Goal: Answer question/provide support

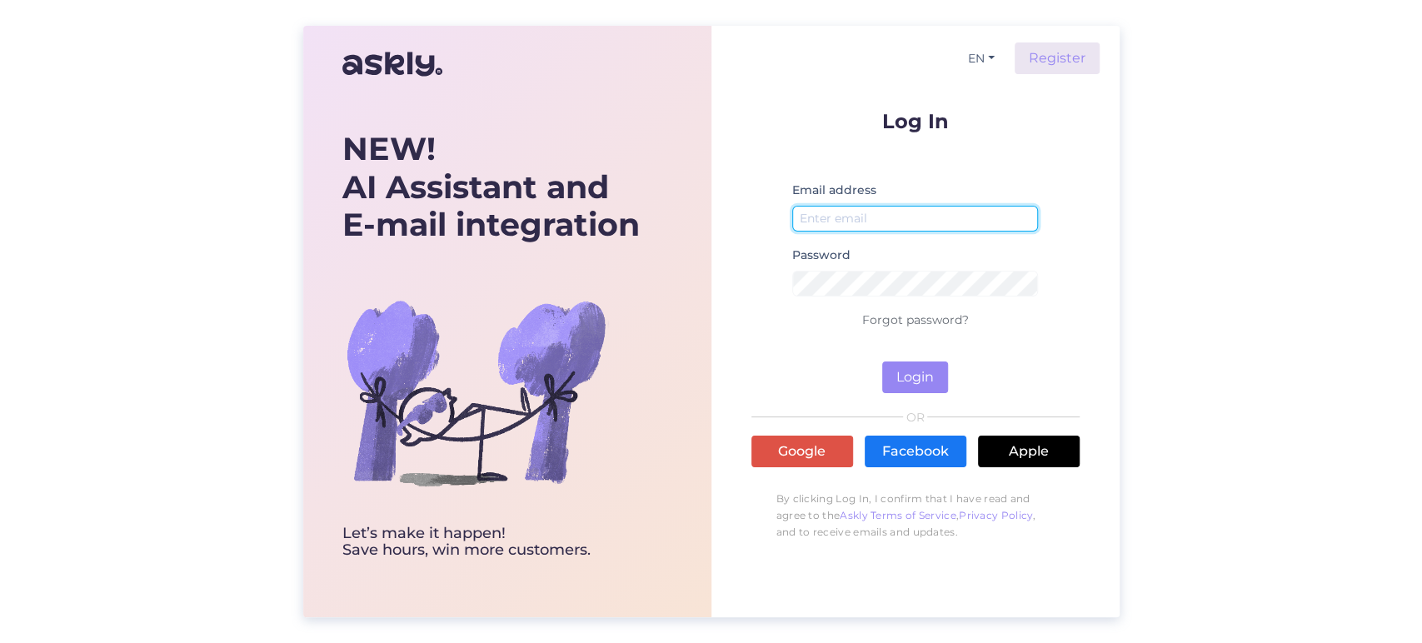
click at [844, 222] on input "email" at bounding box center [915, 219] width 247 height 26
paste input "[EMAIL_ADDRESS][DOMAIN_NAME]"
type input "[EMAIL_ADDRESS][DOMAIN_NAME]"
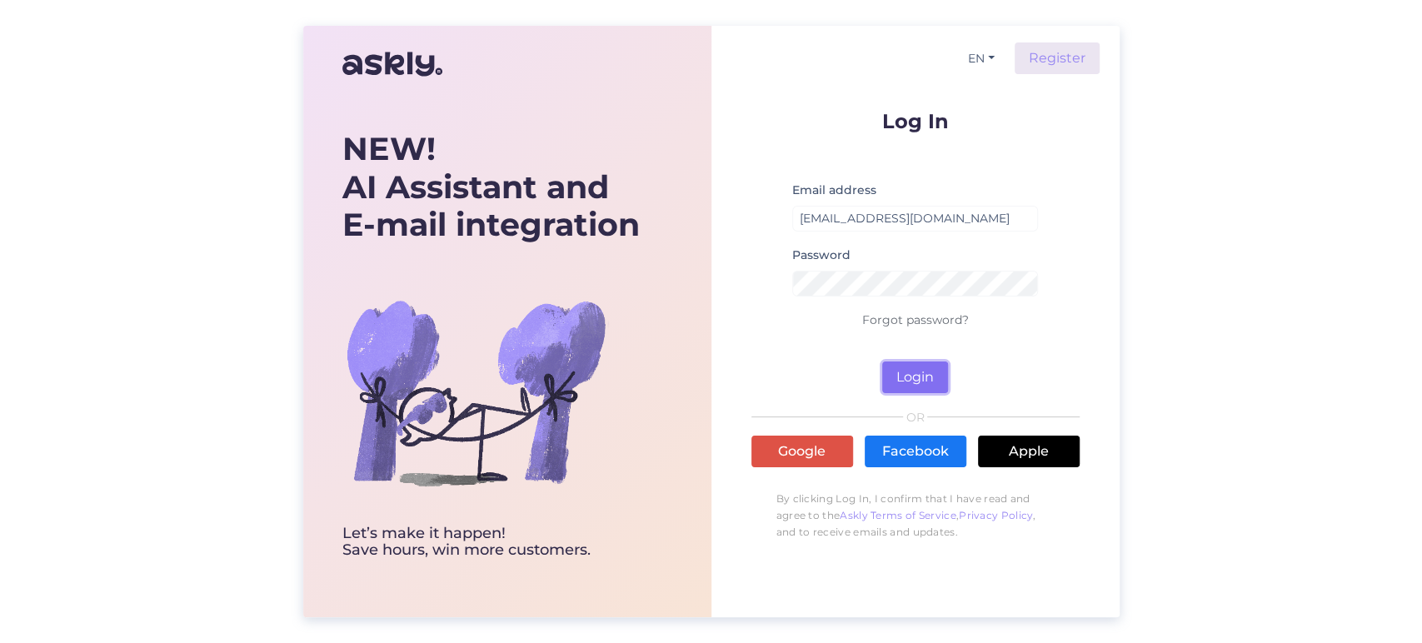
click at [909, 372] on button "Login" at bounding box center [915, 377] width 66 height 32
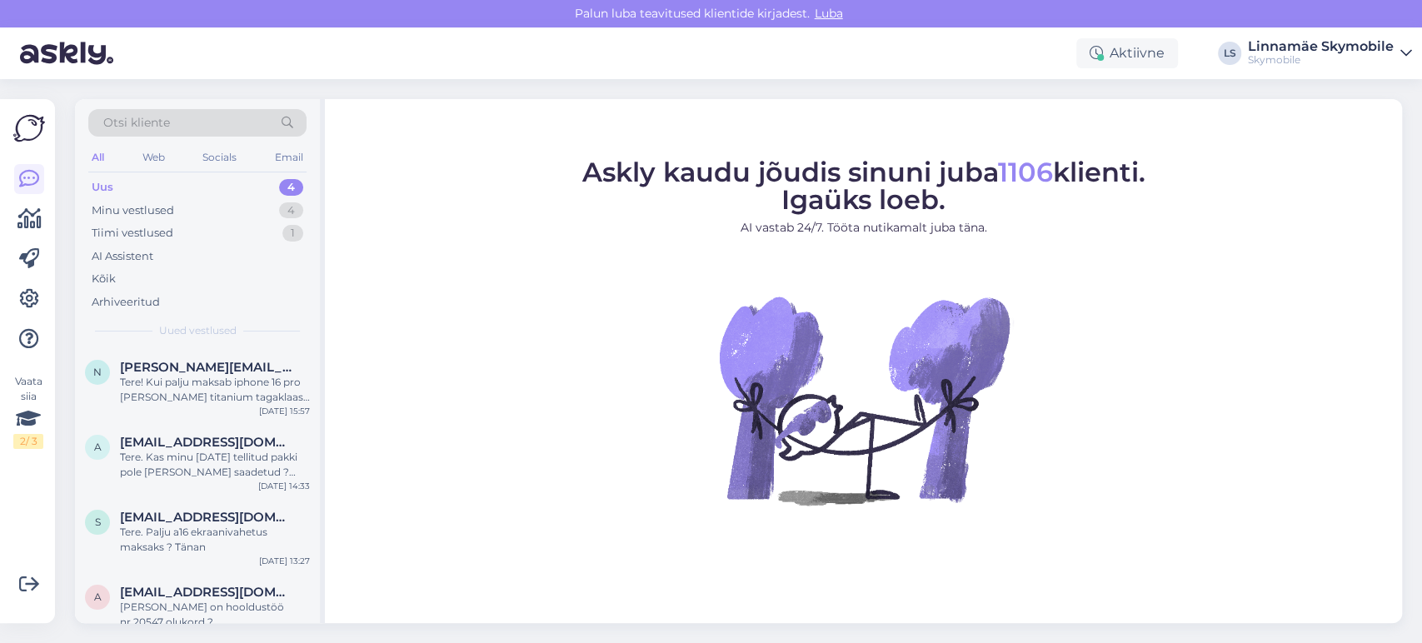
click at [217, 189] on div "Uus 4" at bounding box center [197, 187] width 218 height 23
click at [220, 182] on div "Uus 4" at bounding box center [197, 187] width 218 height 23
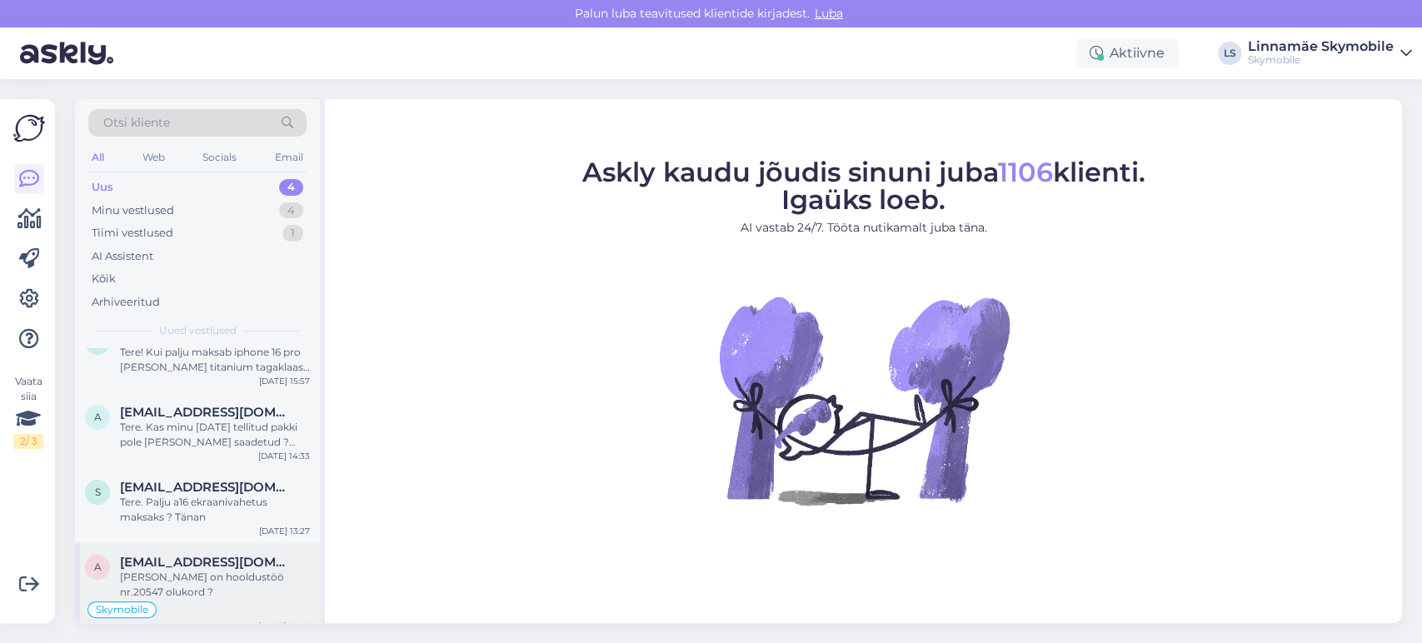
scroll to position [44, 0]
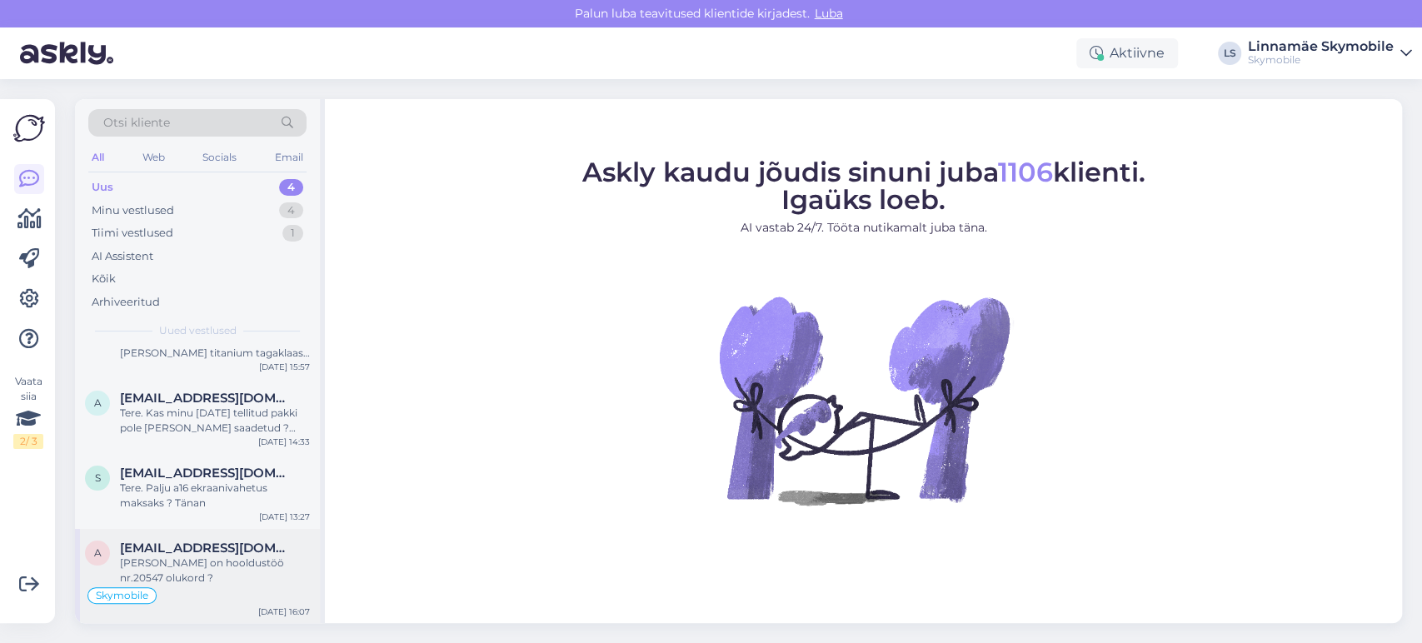
click at [273, 571] on div "[PERSON_NAME] on hooldustöö nr.20547 olukord ?" at bounding box center [215, 570] width 190 height 30
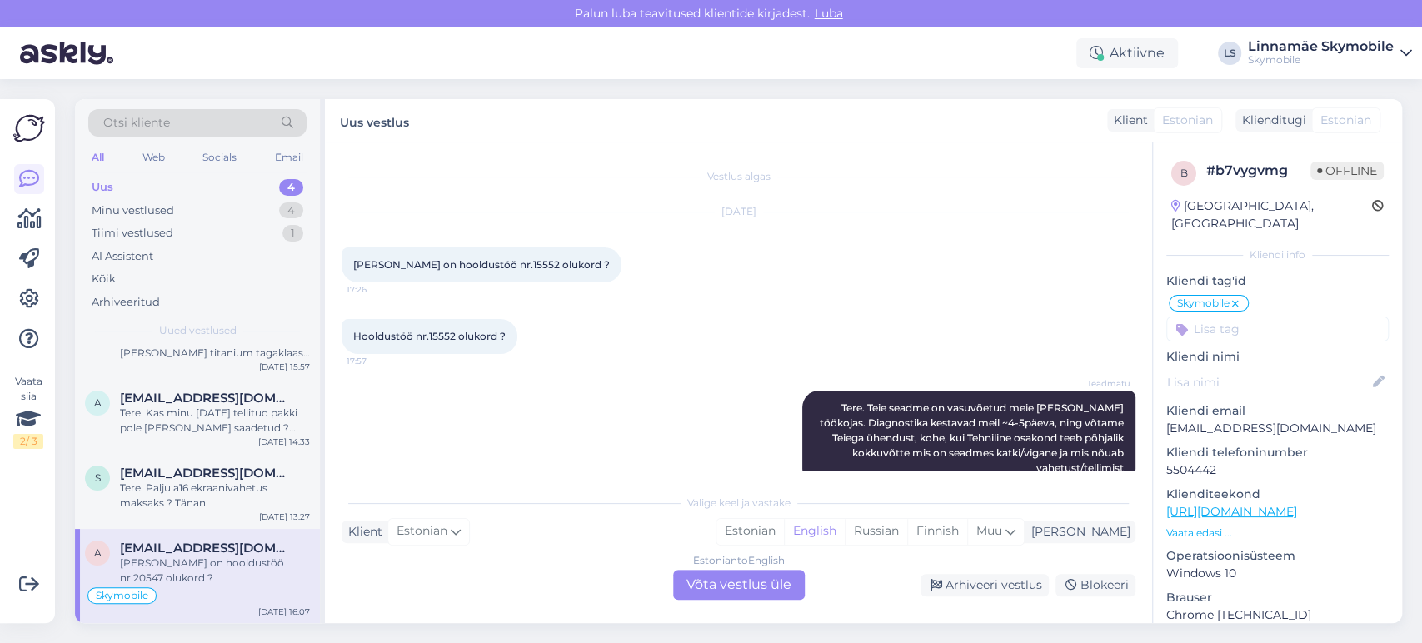
scroll to position [140, 0]
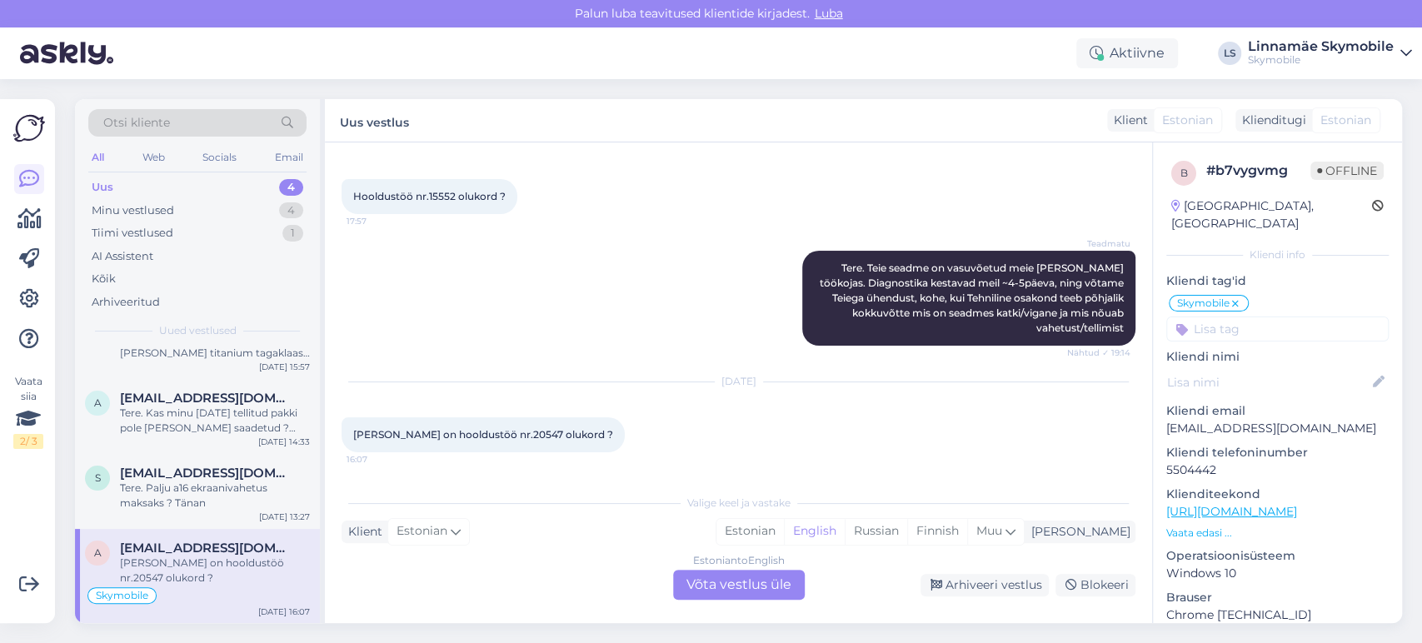
click at [594, 531] on div "Klient Estonian Mina Estonian English Russian Finnish Muu" at bounding box center [738, 532] width 794 height 22
drag, startPoint x: 507, startPoint y: 431, endPoint x: 479, endPoint y: 435, distance: 28.5
click at [479, 435] on span "[PERSON_NAME] on hooldustöö nr.20547 olukord ?" at bounding box center [483, 434] width 260 height 12
copy span "20547"
click at [698, 582] on div "Estonian to English Võta vestlus üle" at bounding box center [739, 585] width 132 height 30
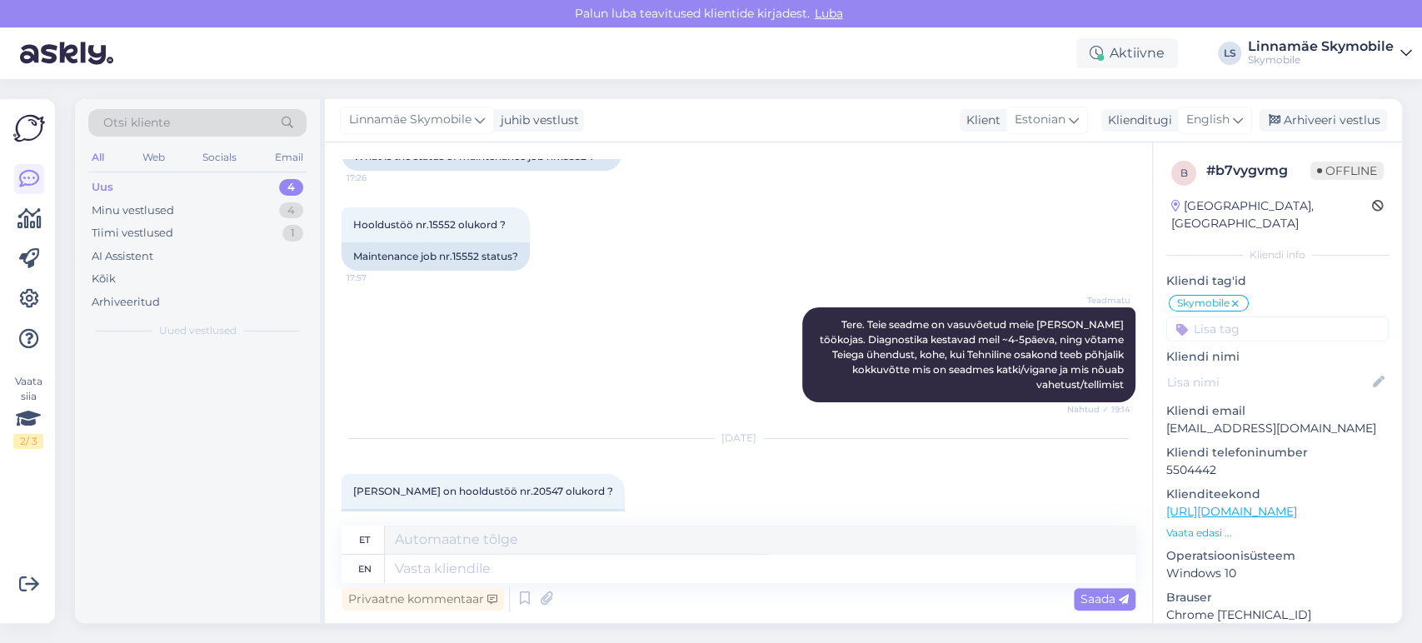
scroll to position [0, 0]
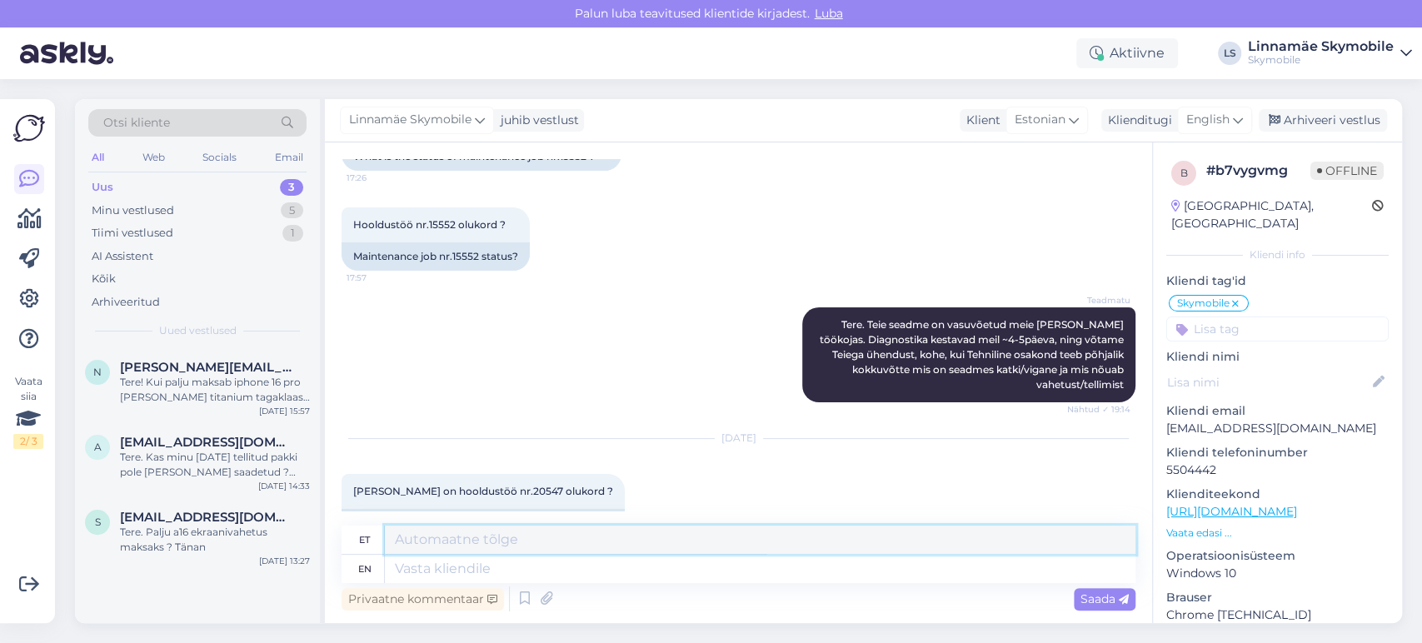
click at [486, 541] on textarea at bounding box center [760, 540] width 750 height 28
click at [526, 571] on textarea at bounding box center [760, 569] width 750 height 28
type textarea "h"
type textarea "Hi"
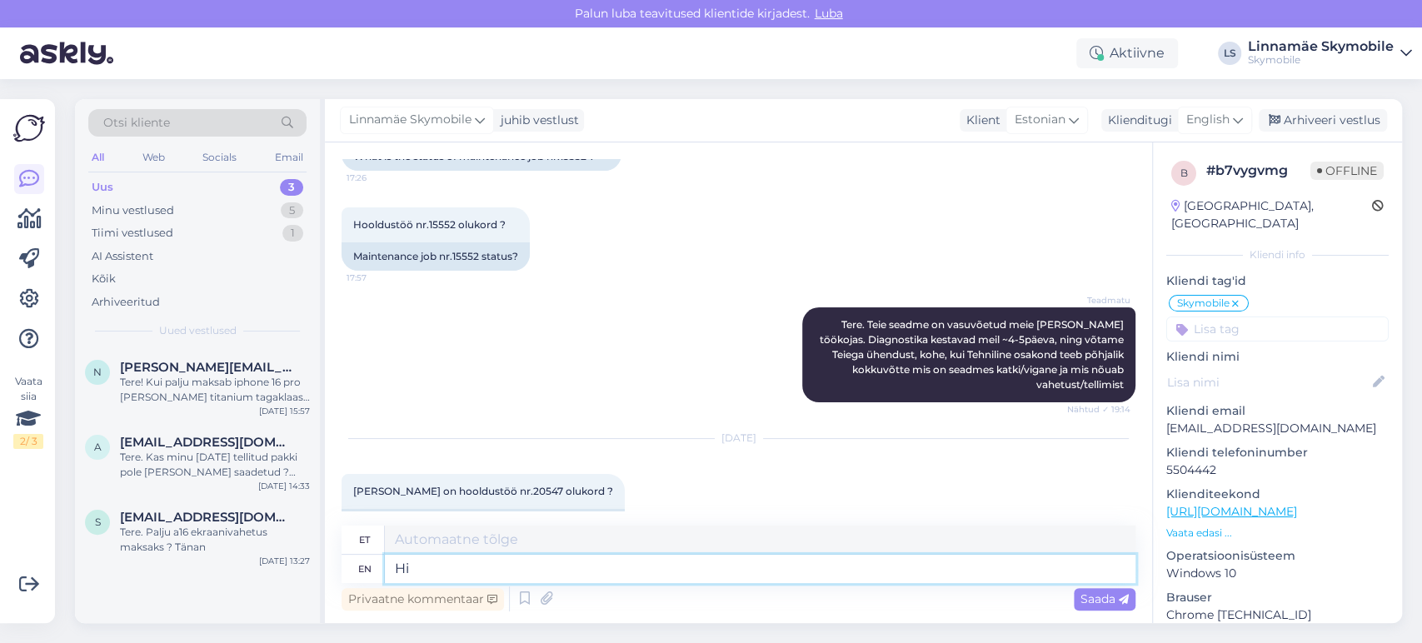
type textarea "Tere"
type textarea "Hi,"
type textarea "Tere,"
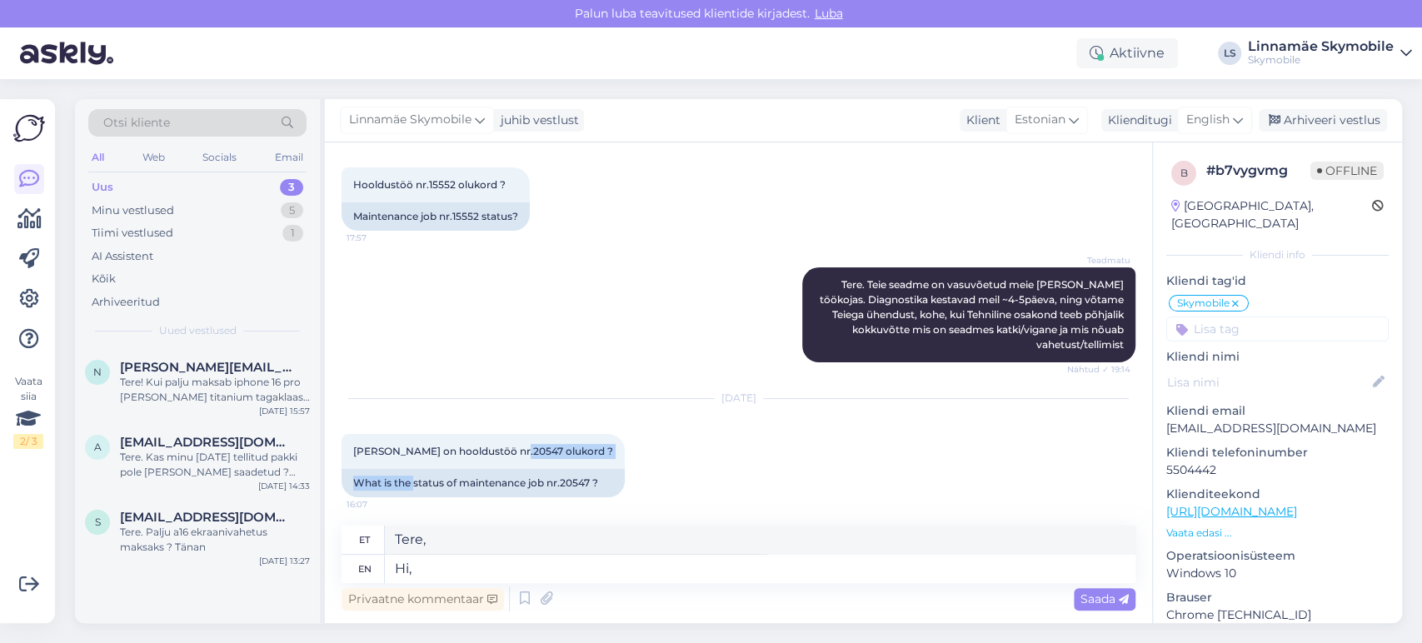
scroll to position [185, 0]
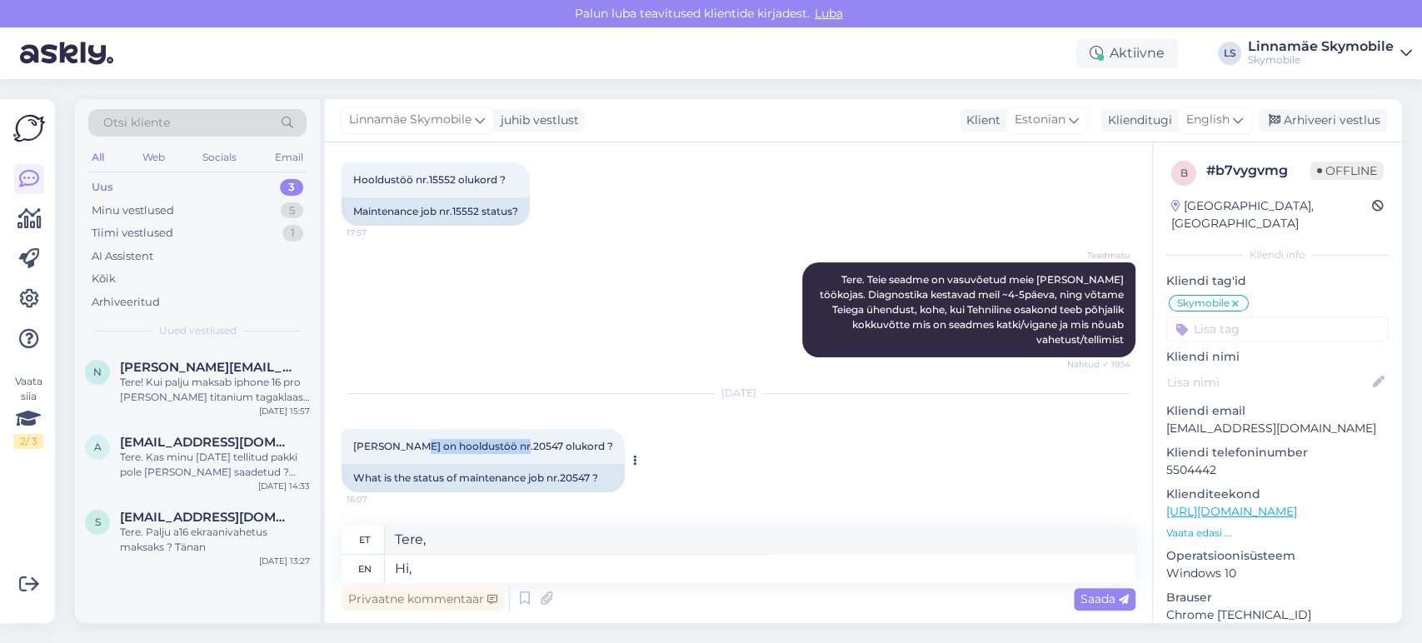
drag, startPoint x: 508, startPoint y: 491, endPoint x: 408, endPoint y: 451, distance: 107.6
click at [408, 451] on span "[PERSON_NAME] on hooldustöö nr.20547 olukord ?" at bounding box center [483, 446] width 260 height 12
copy span "hooldustöö nr.20547"
click at [467, 572] on textarea "Hi," at bounding box center [760, 569] width 750 height 28
paste textarea "hooldustöö nr.20547"
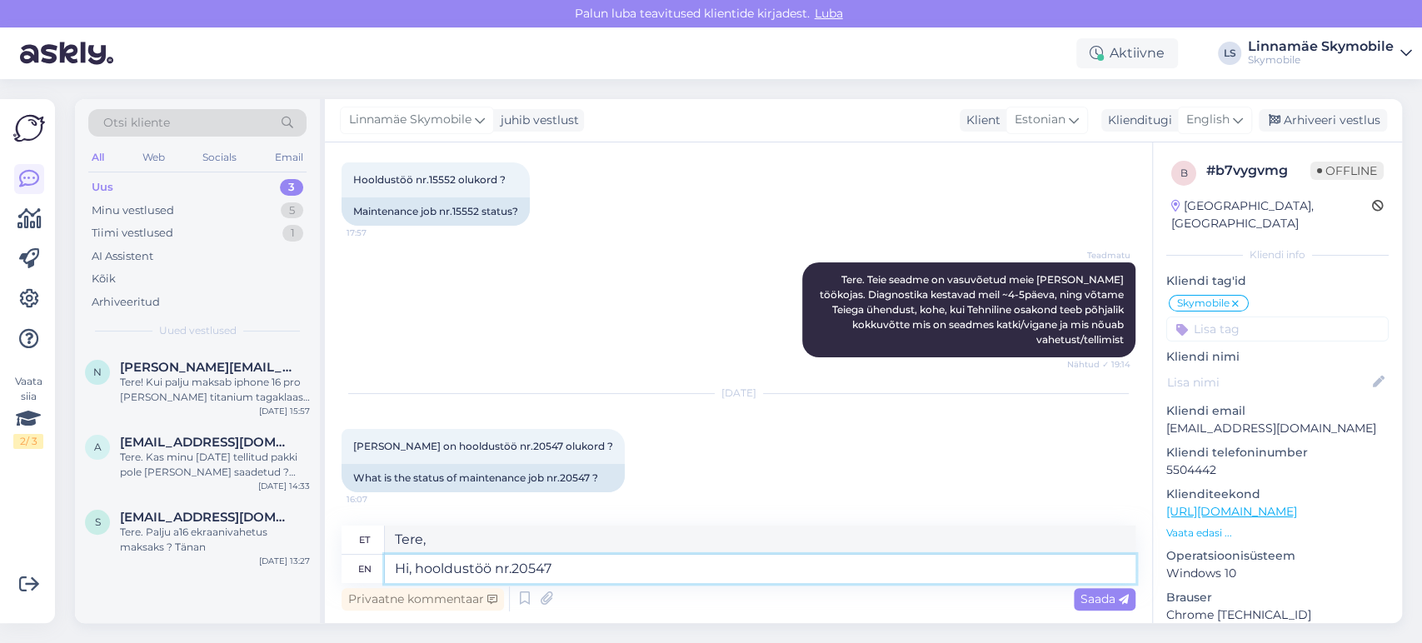
type textarea "Hi, hooldustöö nr.20547"
type textarea "Tere, hooldustöö nr.20547"
type textarea "Hi, hooldustöö nr.20547 on"
type textarea "Tere, hooldustöö nr.20547 on"
type textarea "Hi, hooldustöö nr.20547 on te"
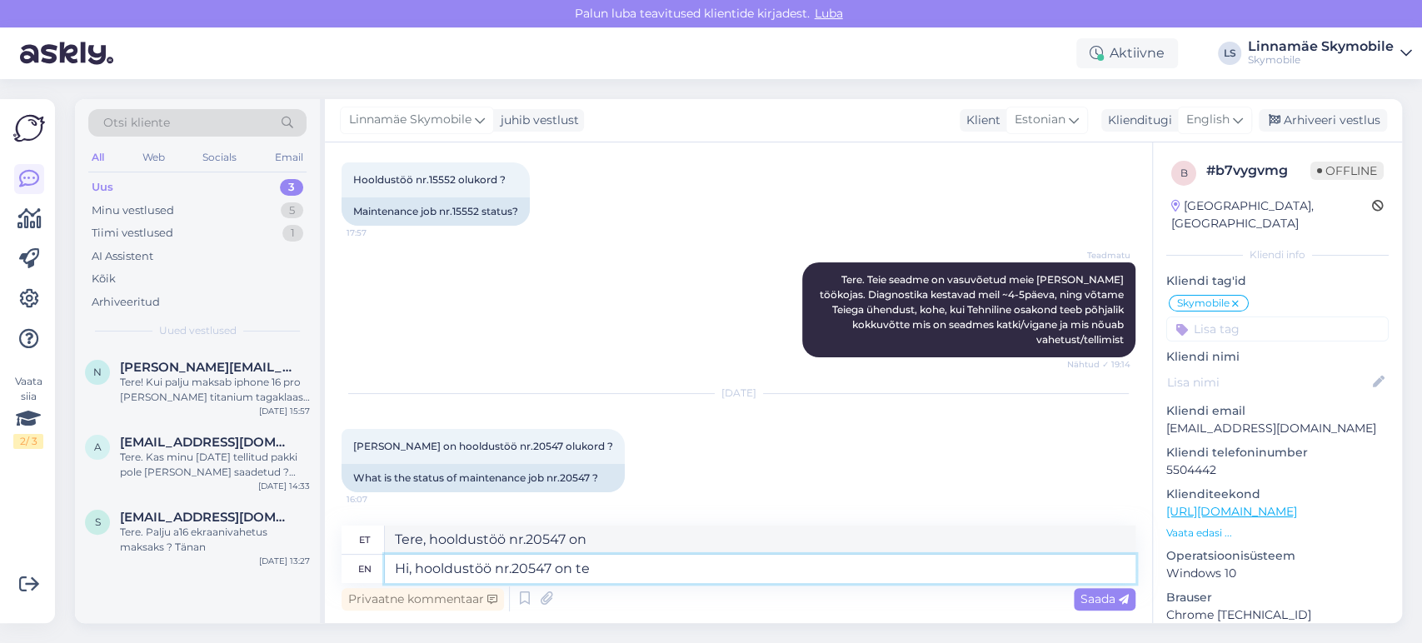
type textarea "Tere, hooldustöö nr.20547 on t"
type textarea "Hi, hooldustöö nr.20547 on tehtud"
type textarea "Tere, hooldustöö nr.20547 on tehtud"
type textarea "Hi, hooldustöö nr.20547 on"
type textarea "Tere, hooldustöö nr.20547 on"
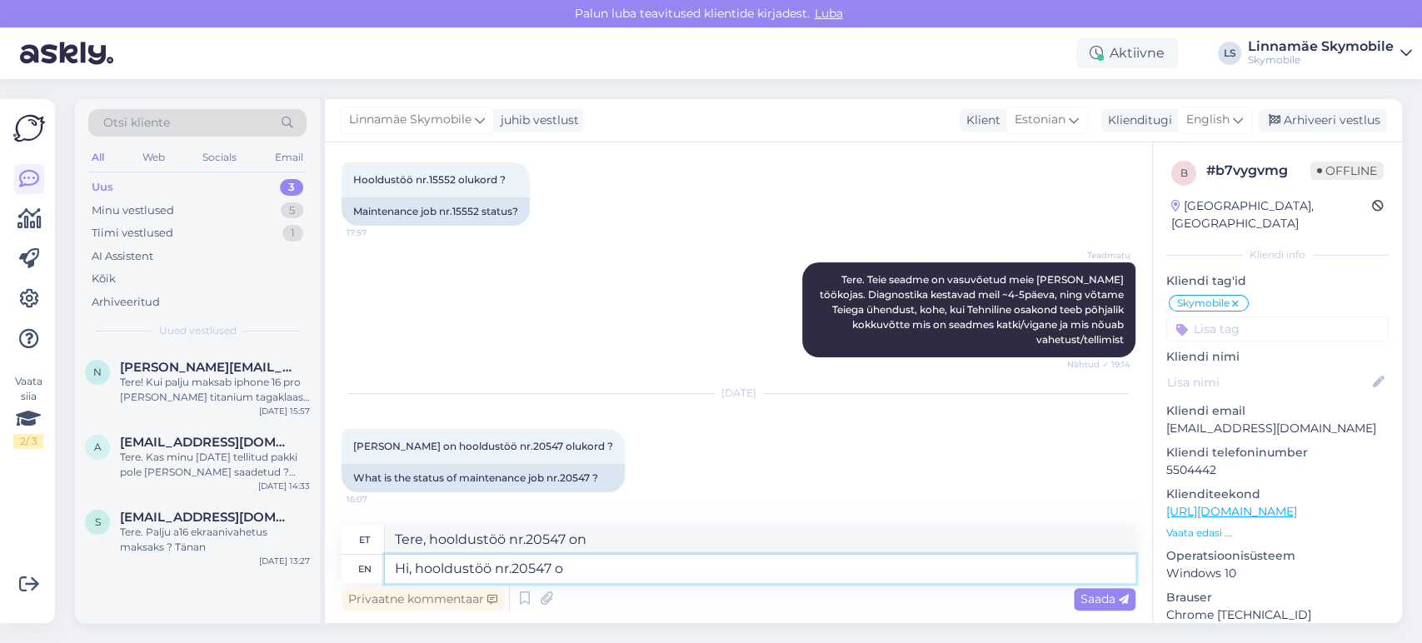
type textarea "Hi, hooldustöö nr.20547"
type textarea "Tere, hooldustöö nr.20547"
type textarea "Hi, hooldustöö nr.20547 is"
type textarea "Tere, hooldustöö nr.20547 on"
type textarea "Hi, hooldustöö nr.20547 is finished"
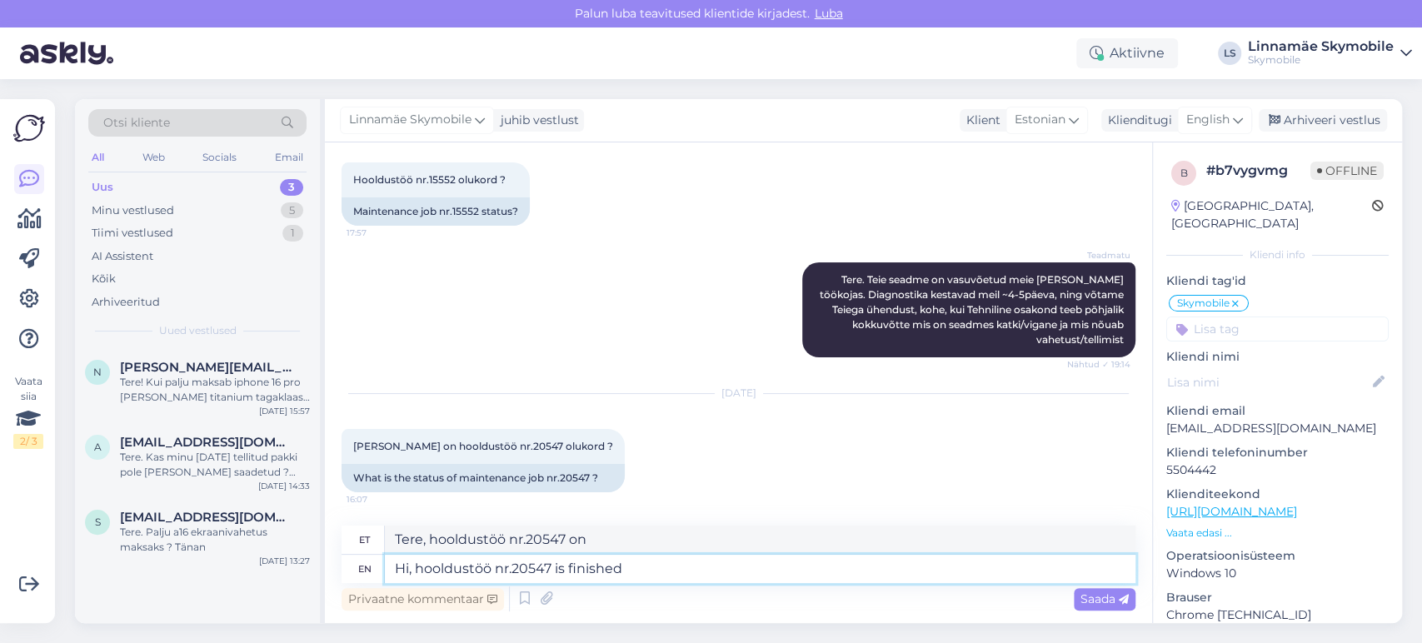
type textarea "Tere, hooldustöö nr.20547 on lõppenud"
type textarea "Hi, hooldustöö nr.20547 is"
type textarea "Tere, hooldustöö nr.20547 on"
type textarea "Hi, hooldustöö nr.20547 is do"
type textarea "Tere, hooldustöö nr.20547 on tehtud"
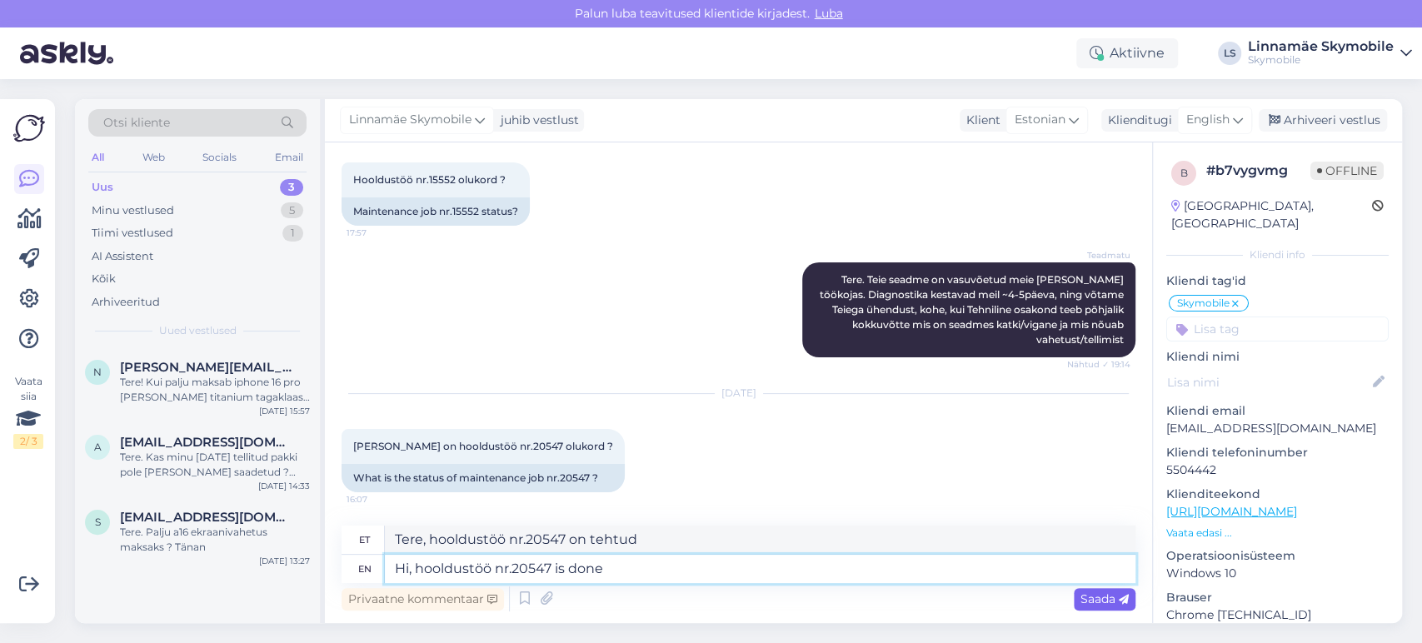
type textarea "Hi, hooldustöö nr.20547 is done"
click at [1102, 600] on span "Saada" at bounding box center [1104, 598] width 48 height 15
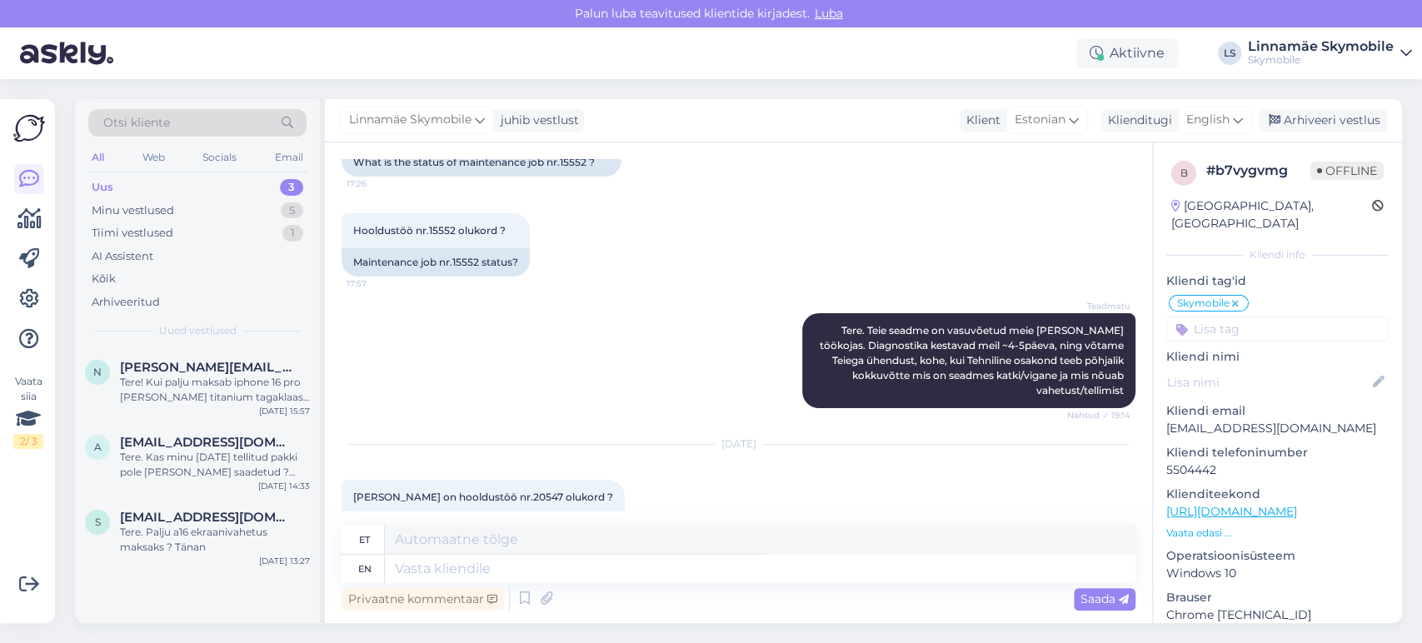
scroll to position [320, 0]
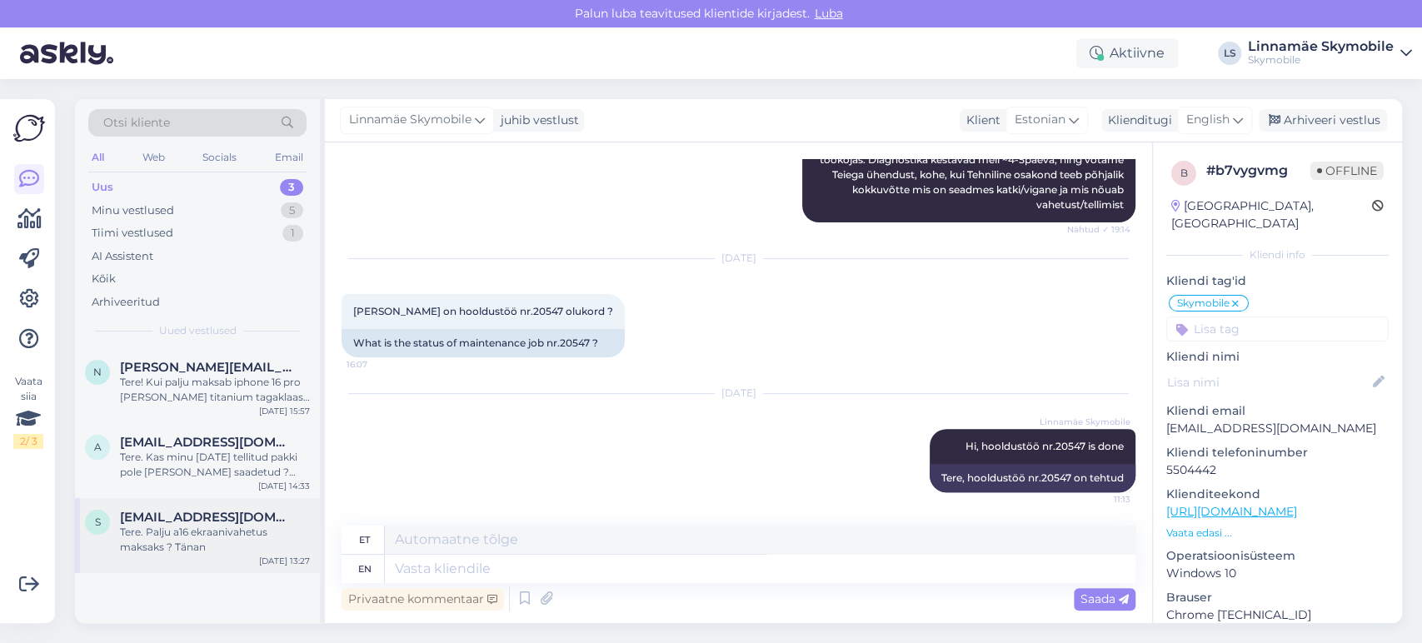
click at [239, 534] on div "Tere. Palju a16 ekraanivahetus maksaks ? Tänan" at bounding box center [215, 540] width 190 height 30
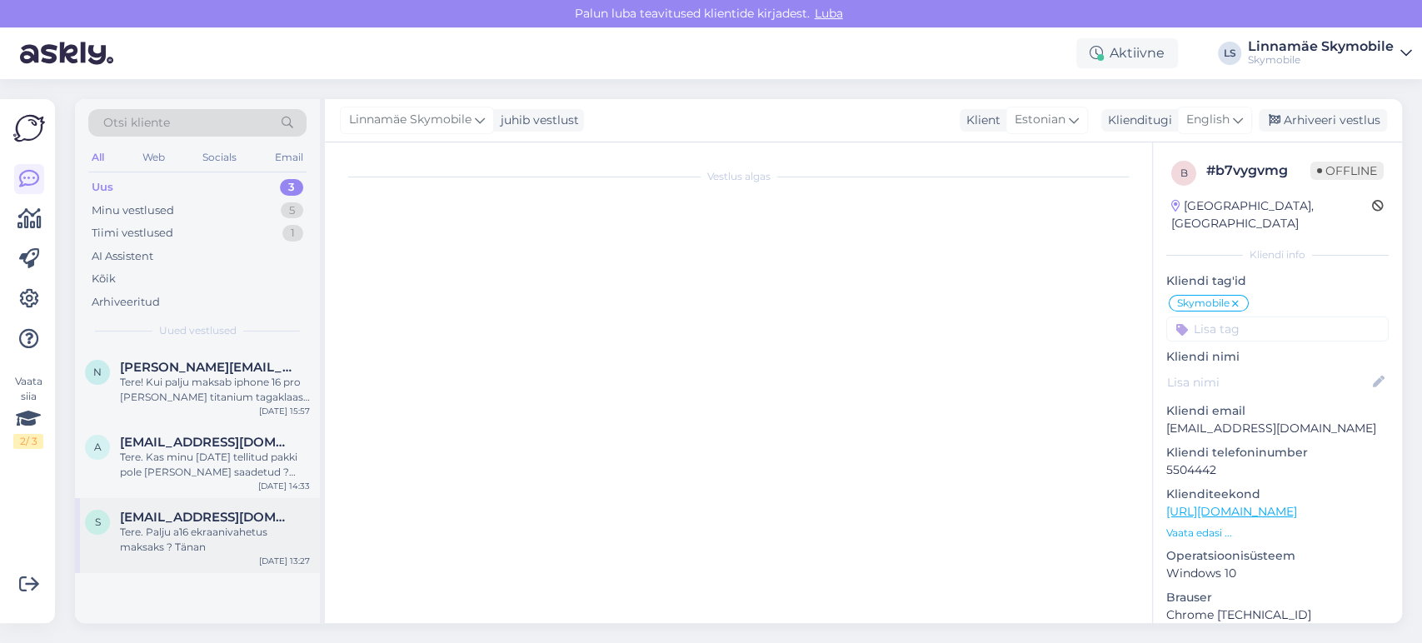
scroll to position [0, 0]
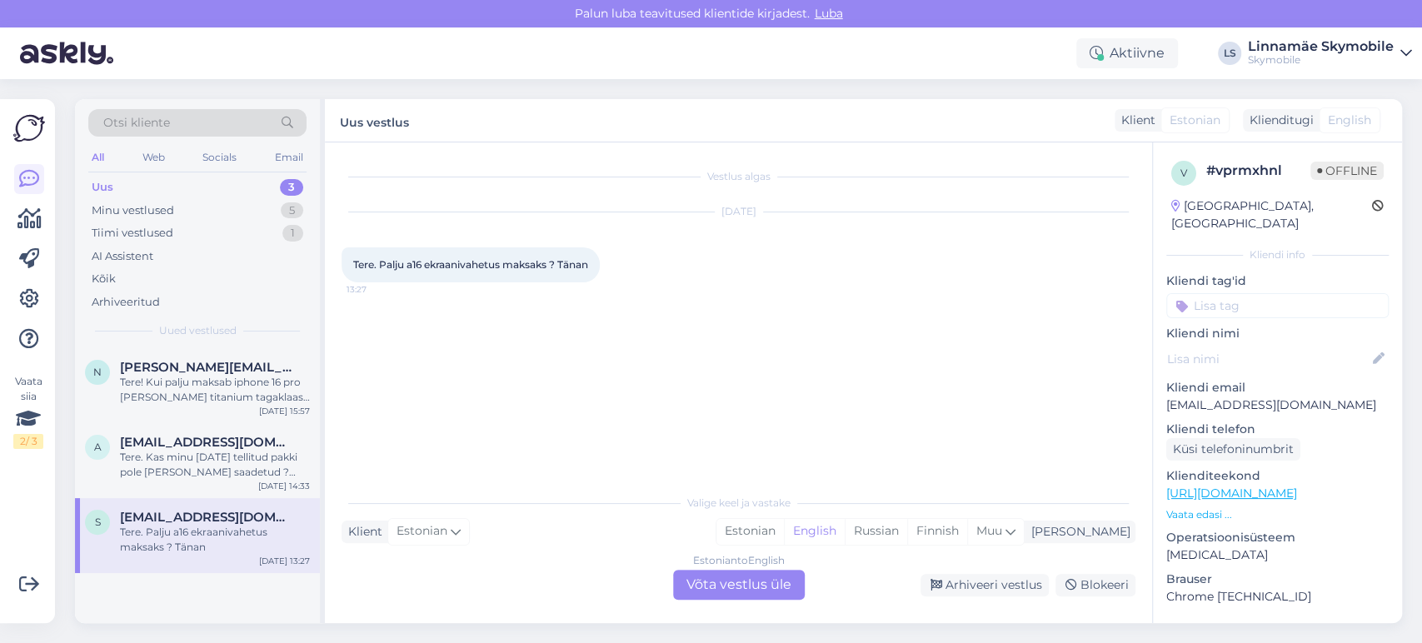
click at [713, 590] on div "Estonian to English Võta vestlus üle" at bounding box center [739, 585] width 132 height 30
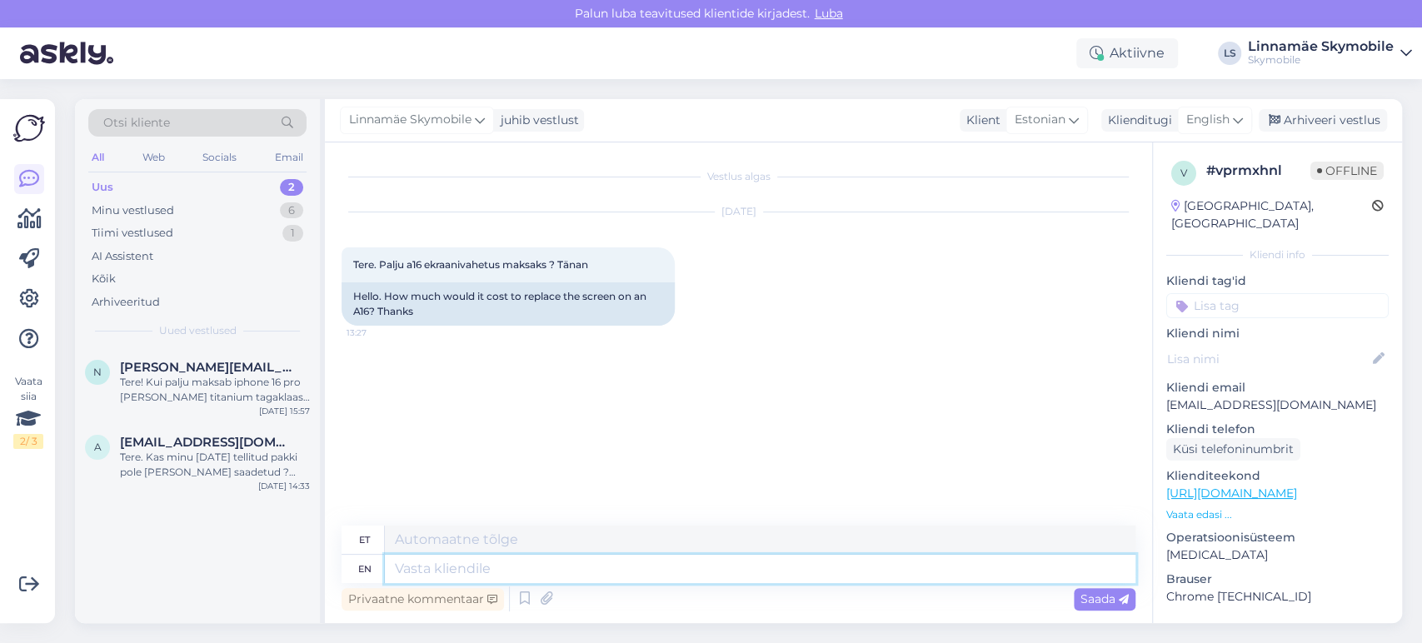
click at [456, 570] on textarea at bounding box center [760, 569] width 750 height 28
type textarea "hi"
type textarea "tere"
type textarea "hi,"
type textarea "tere,"
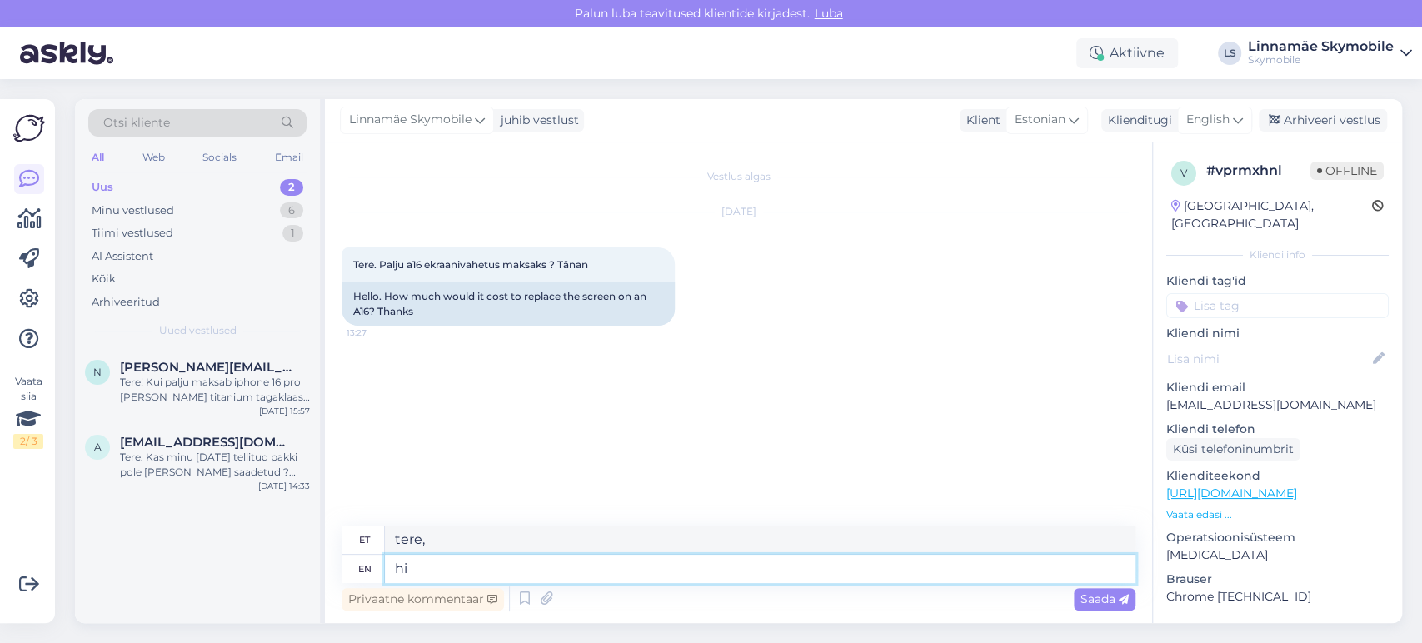
type textarea "h"
type textarea "Hi"
type textarea "Tere"
type textarea "Hi,"
type textarea "Tere,"
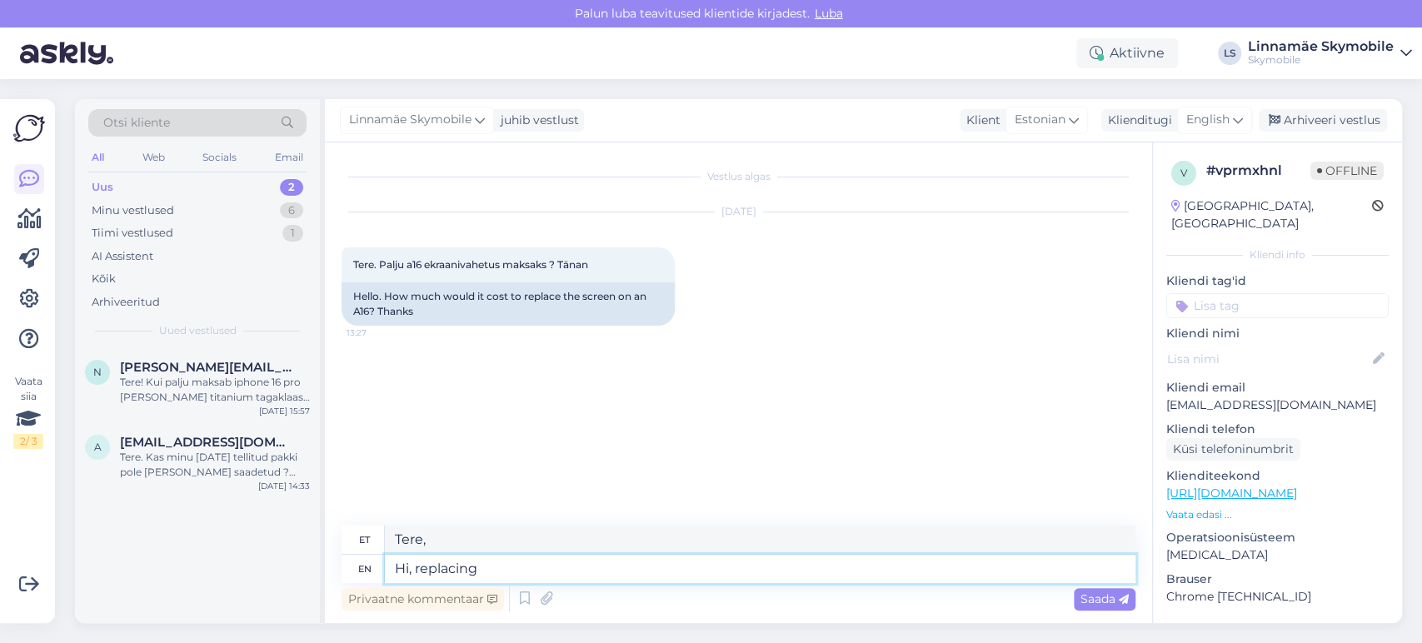
type textarea "Hi, replacing"
type textarea "Tere, asendan"
type textarea "Hi, replacing screen"
type textarea "Tere, ekraani vahetus"
type textarea "Hi, replacing screen on"
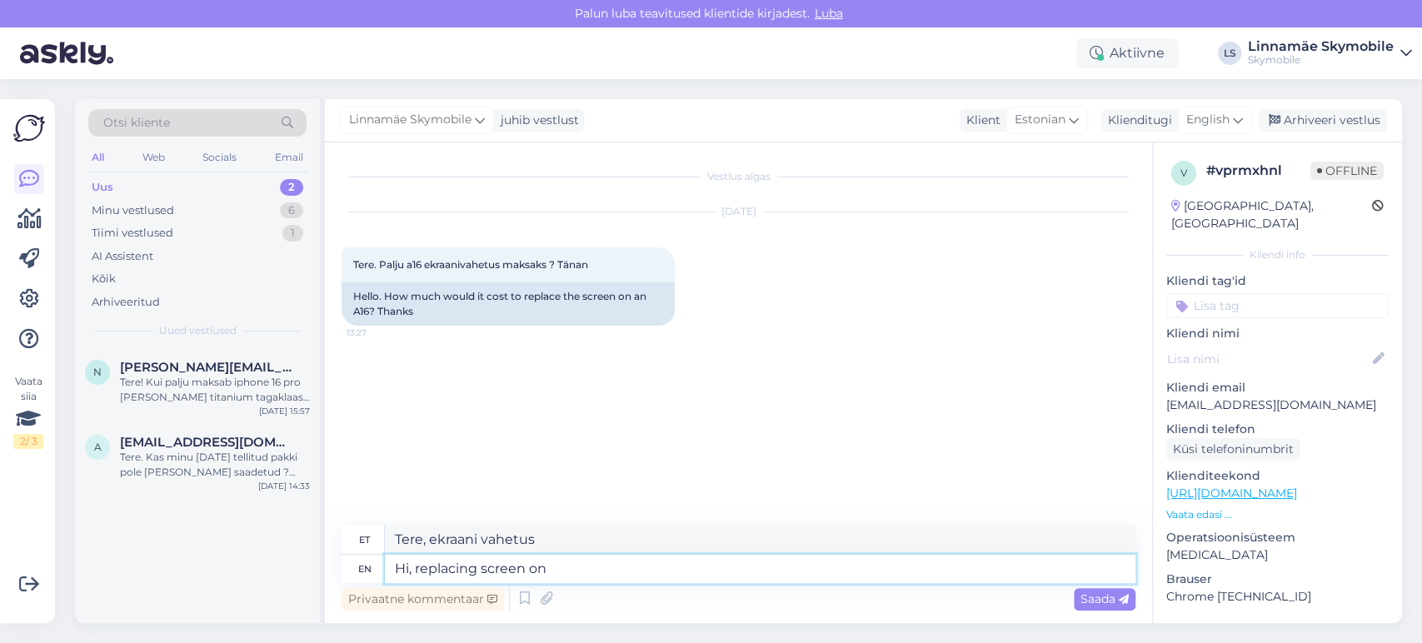
type textarea "Tere, ekraani vahetamine"
type textarea "Hi, replacing screen on A16"
type textarea "Tere, A16 ekraani vahetus"
type textarea "Hi, replacing screen on A16 will c"
type textarea "Tere, A16 ekraani vahetamine aitab"
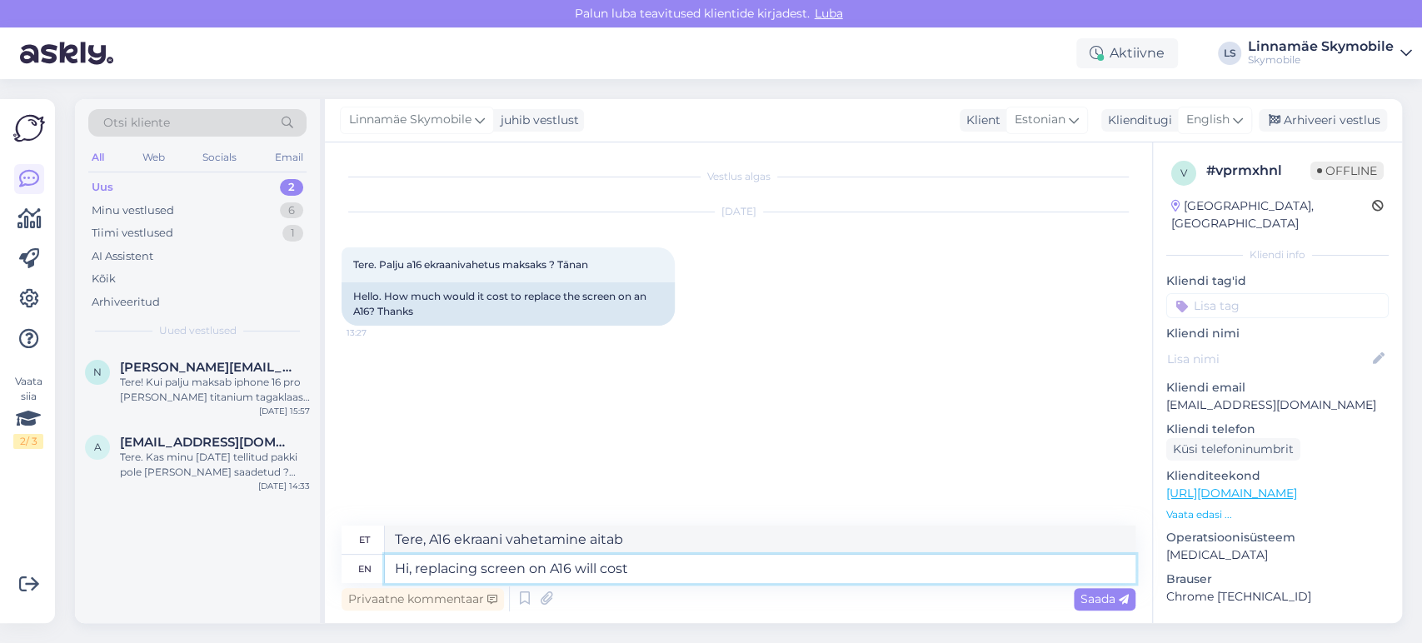
type textarea "Hi, replacing screen on A16 will cost"
type textarea "Tere, A16 ekraani vahetamine maksab"
type textarea "Hi, replacing screen on A16 will cost 125"
type textarea "Tere, A16 ekraani vahetamine maksab 125."
type textarea "Hi, replacing screen on A16 will cost 125 euros"
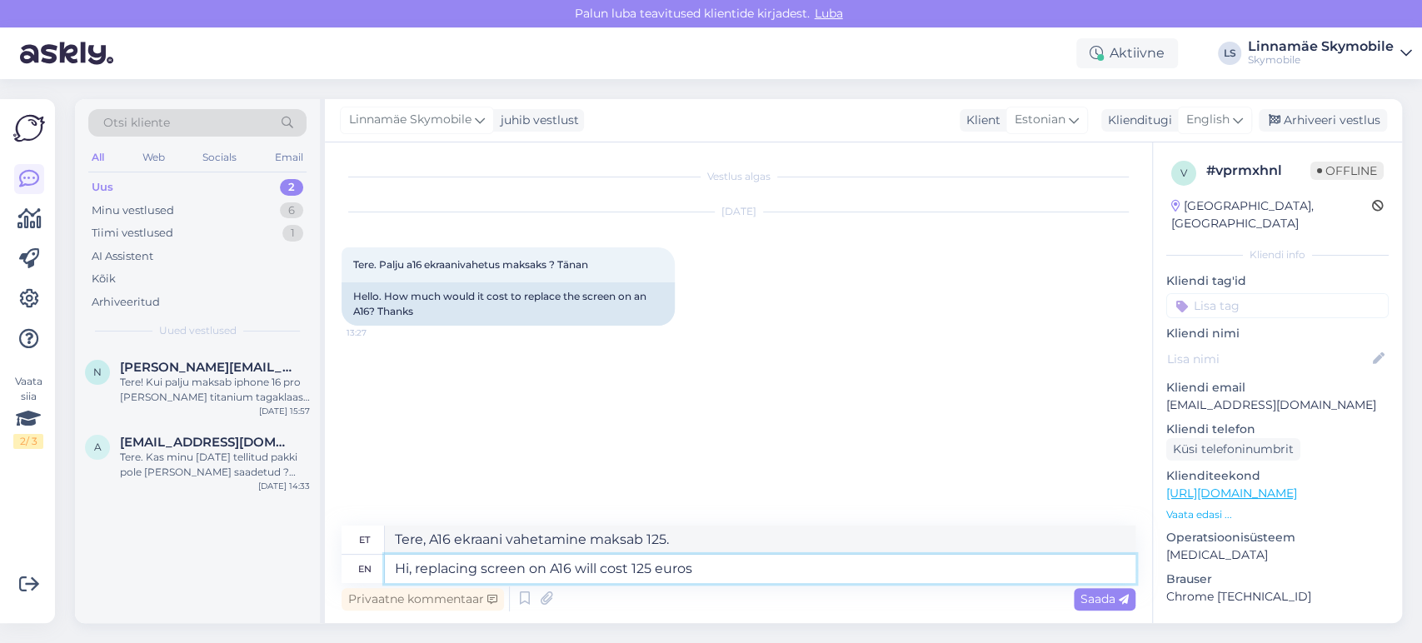
type textarea "Tere, A16 ekraani vahetus maksab 125 eurot."
type textarea "Hi, replacing screen on A16 will cost 125 euros"
click at [1094, 604] on span "Saada" at bounding box center [1104, 598] width 48 height 15
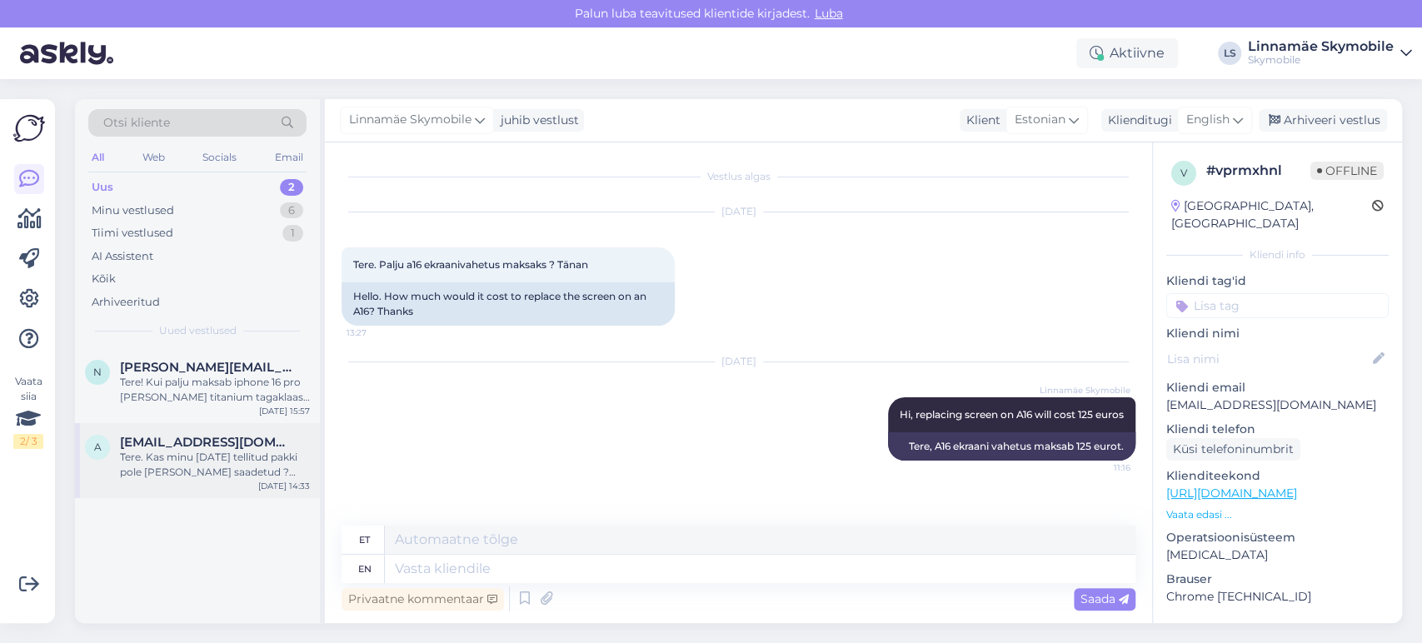
click at [177, 465] on div "Tere. Kas minu [DATE] tellitud pakki pole [PERSON_NAME] saadetud ? Tellimus #28…" at bounding box center [215, 465] width 190 height 30
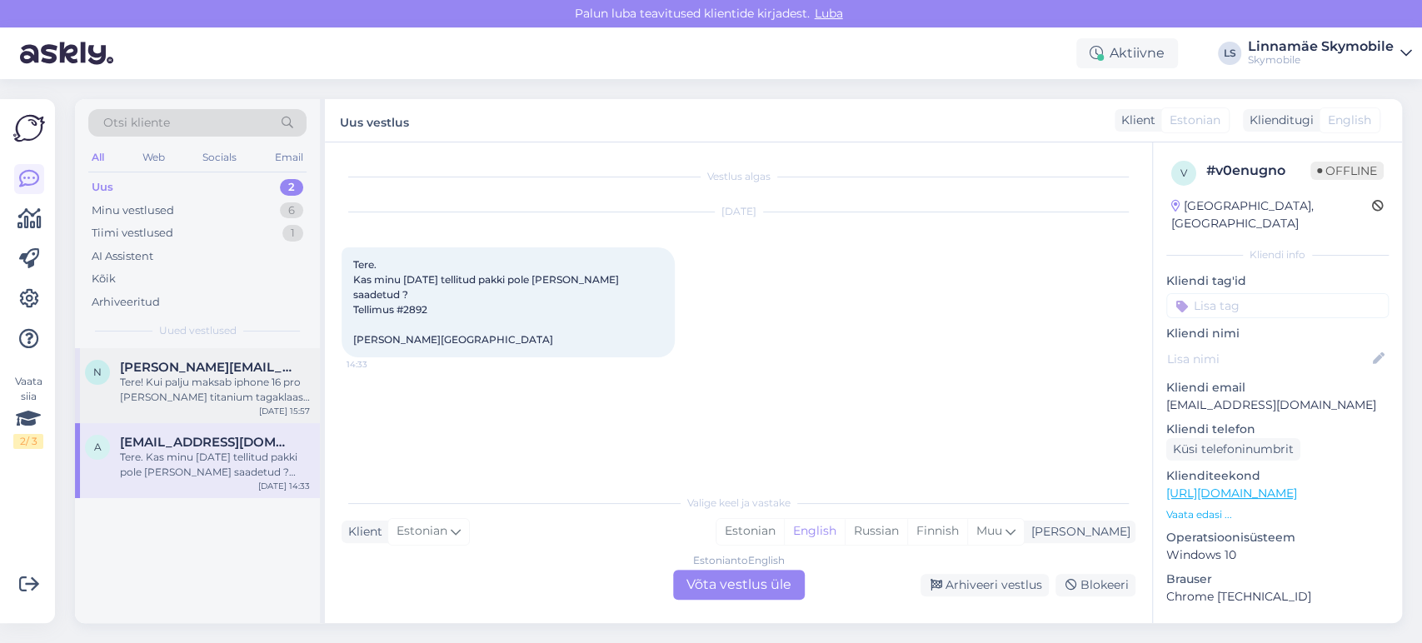
click at [247, 390] on div "Tere! Kui palju maksab iphone 16 pro [PERSON_NAME] titanium tagaklaasi vahetus?…" at bounding box center [215, 390] width 190 height 30
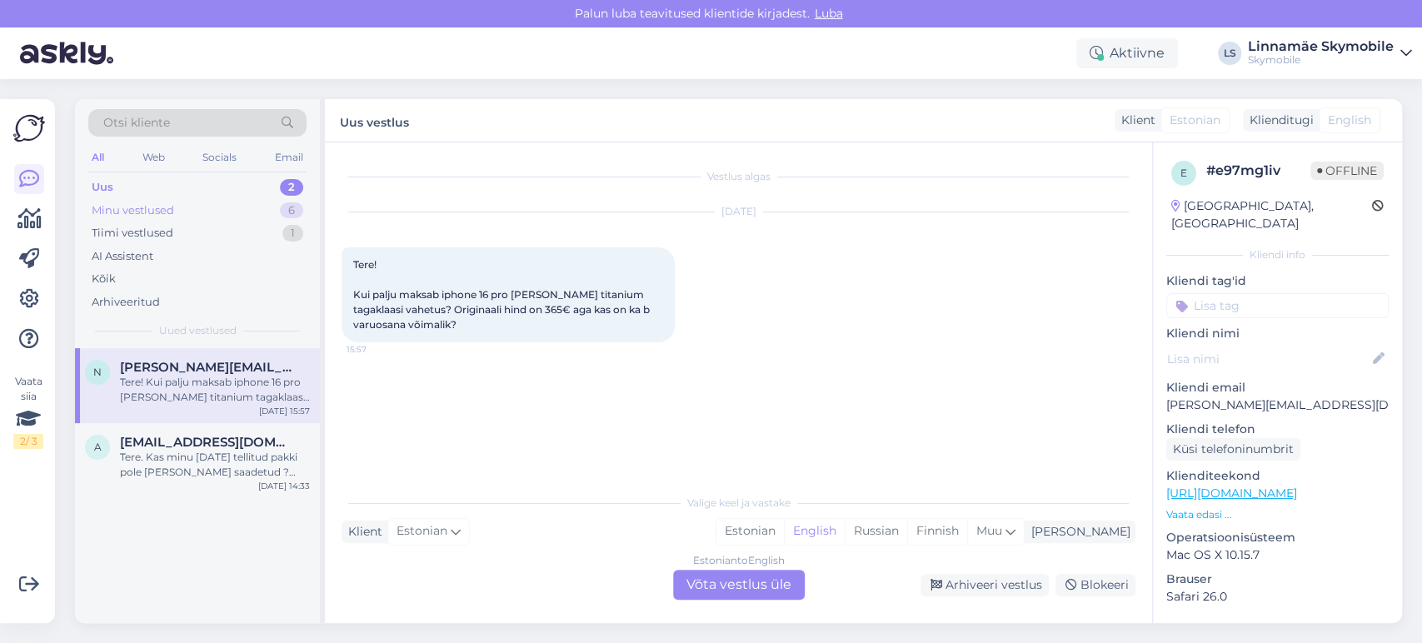
click at [197, 206] on div "Minu vestlused 6" at bounding box center [197, 210] width 218 height 23
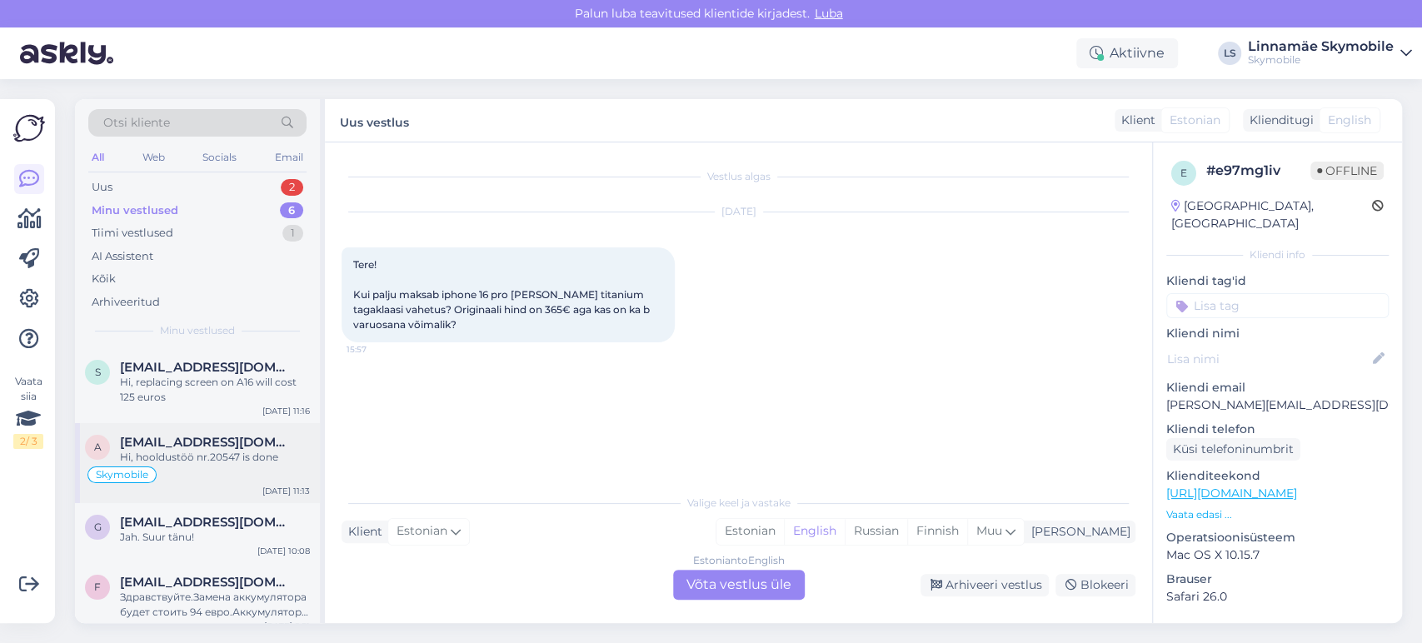
click at [200, 476] on div "Skymobile" at bounding box center [197, 475] width 225 height 20
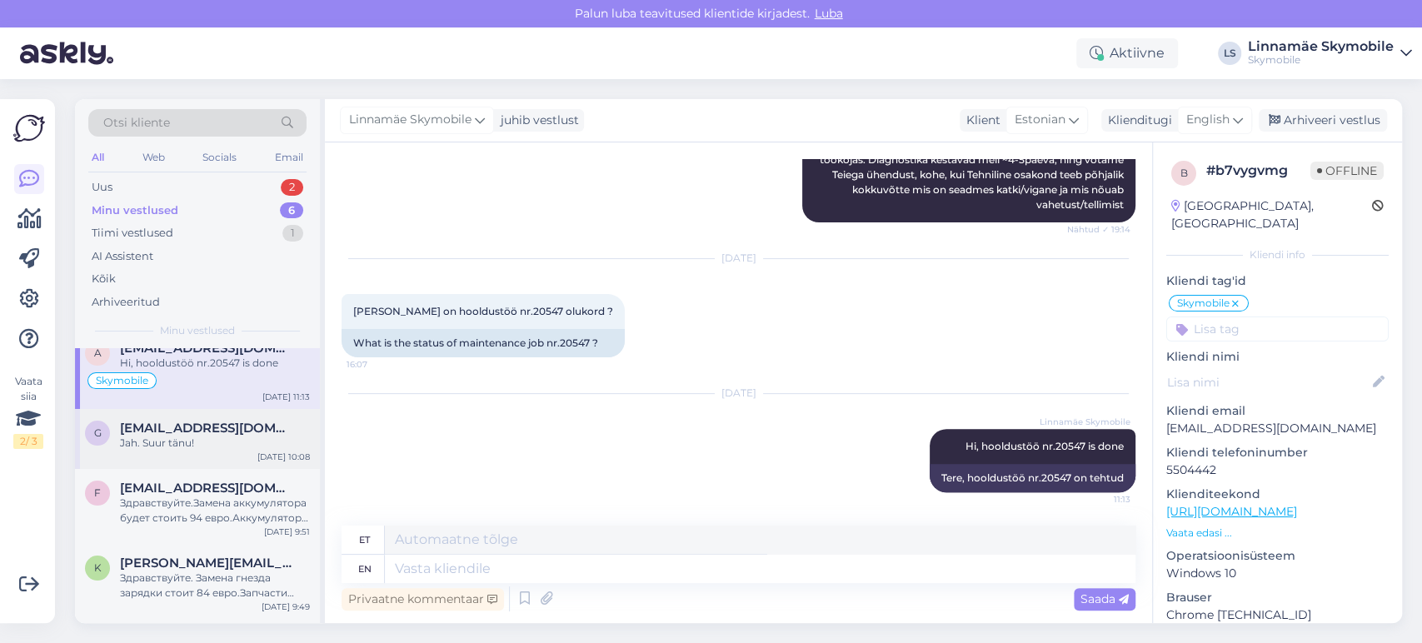
scroll to position [148, 0]
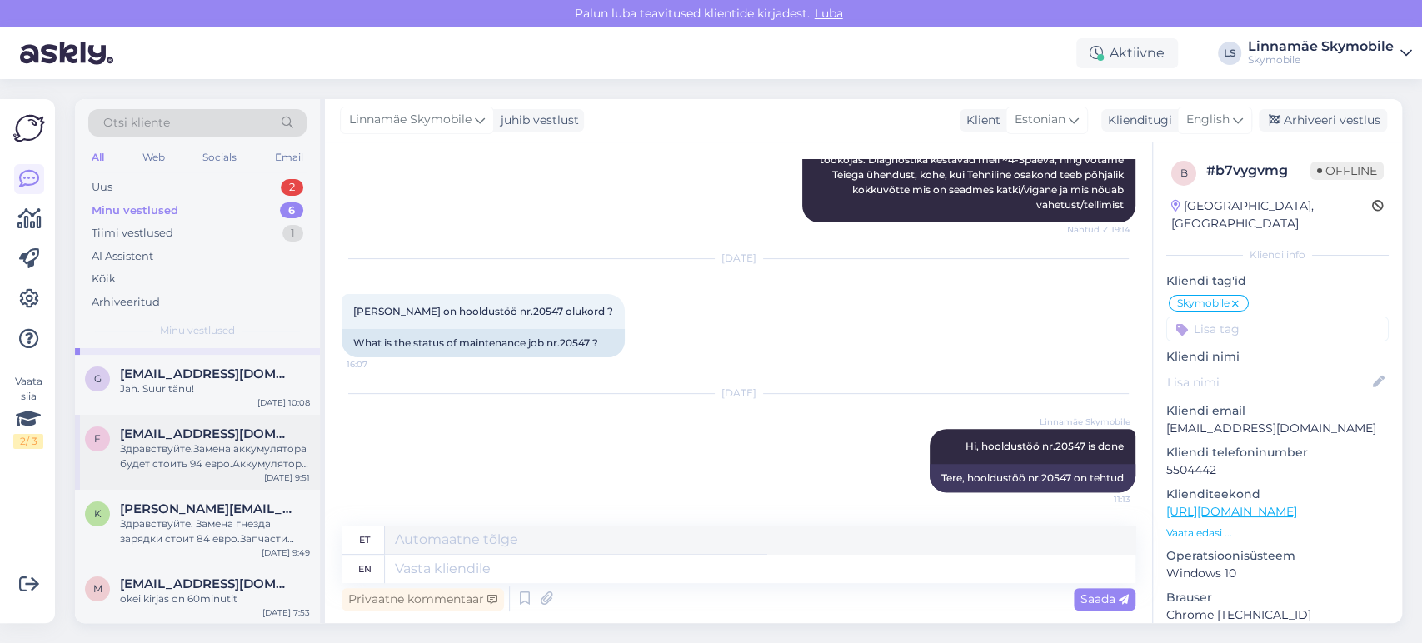
click at [214, 451] on div "Здравствуйте.Замена аккумулятора будет стоить 94 евро.Аккумулятор есть в наличи…" at bounding box center [215, 456] width 190 height 30
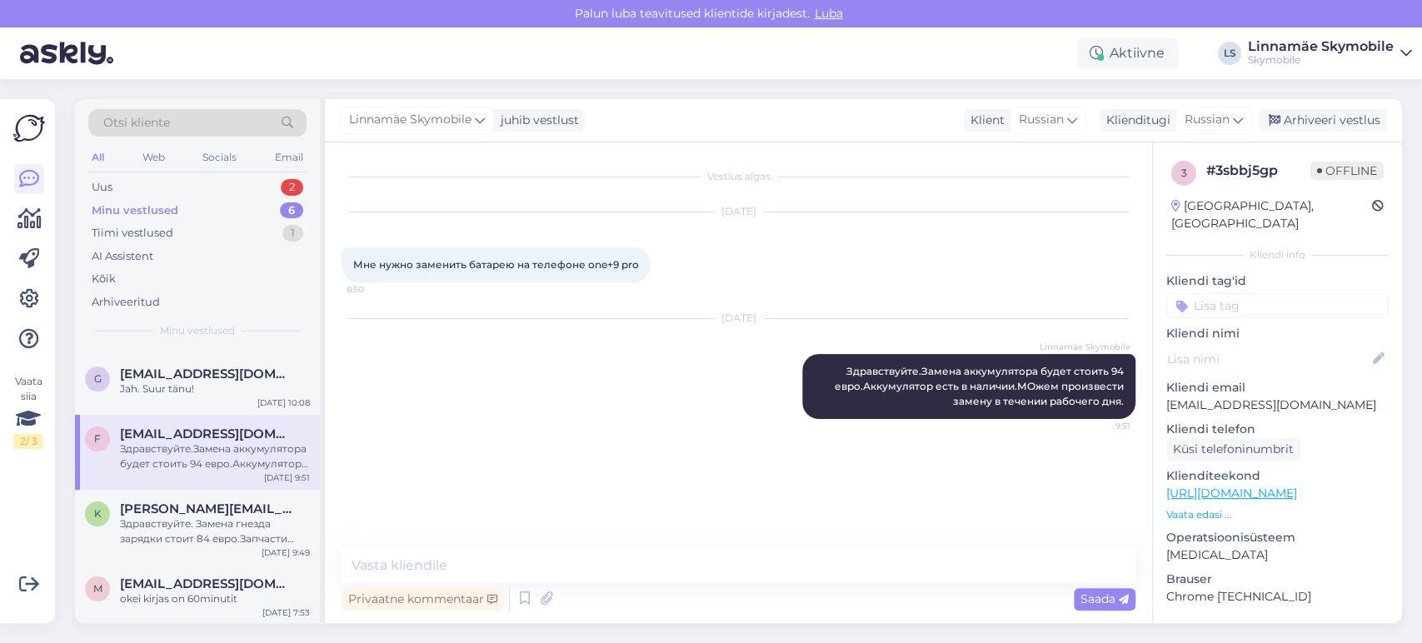
scroll to position [0, 0]
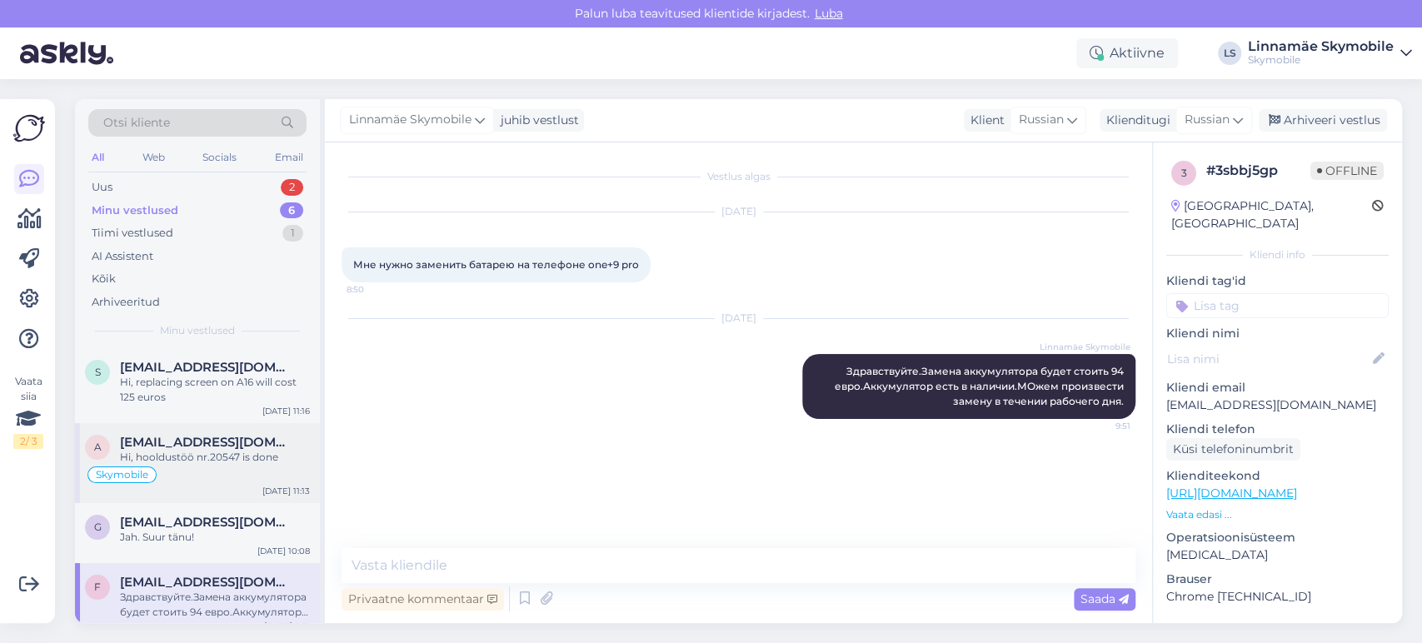
click at [212, 456] on div "Hi, hooldustöö nr.20547 is done" at bounding box center [215, 457] width 190 height 15
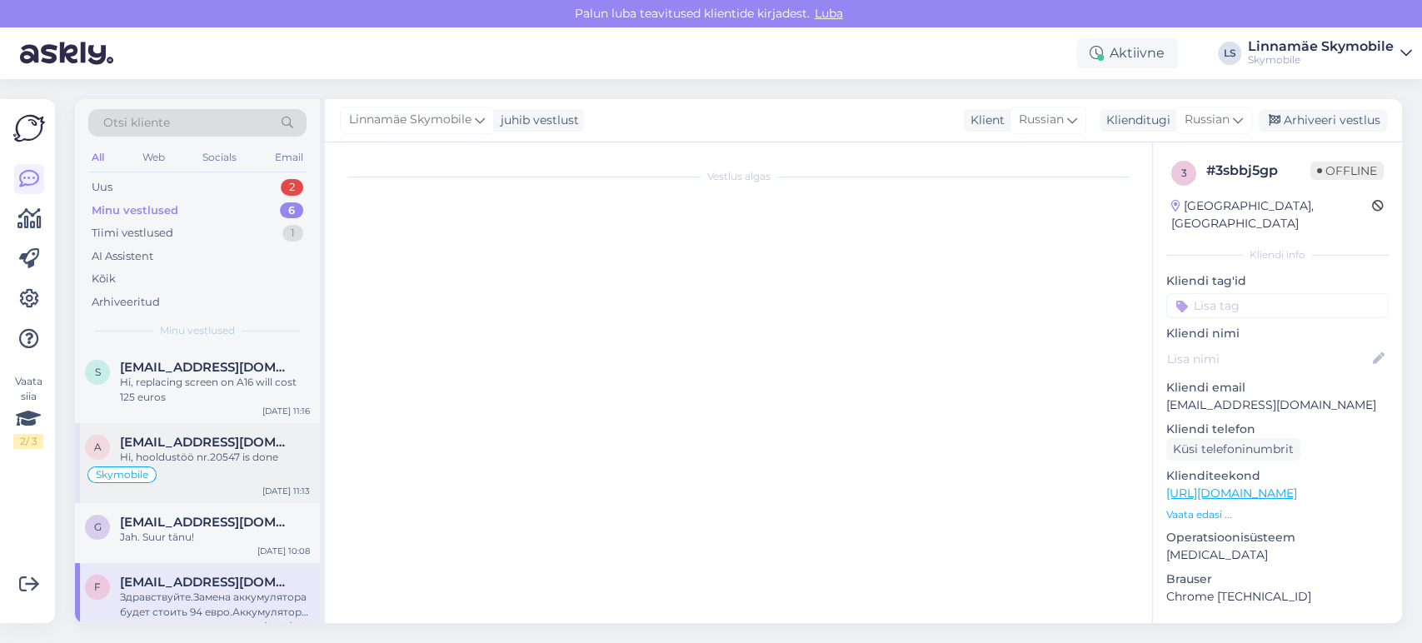
scroll to position [320, 0]
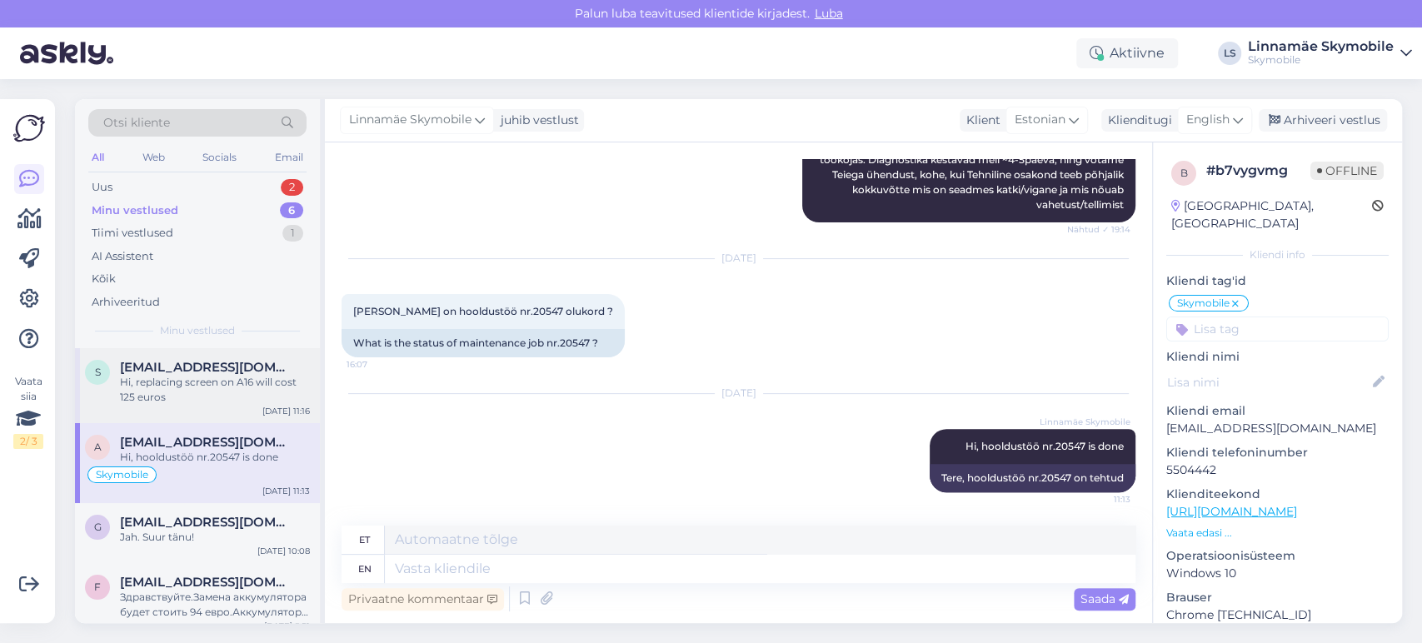
click at [215, 389] on div "Hi, replacing screen on A16 will cost 125 euros" at bounding box center [215, 390] width 190 height 30
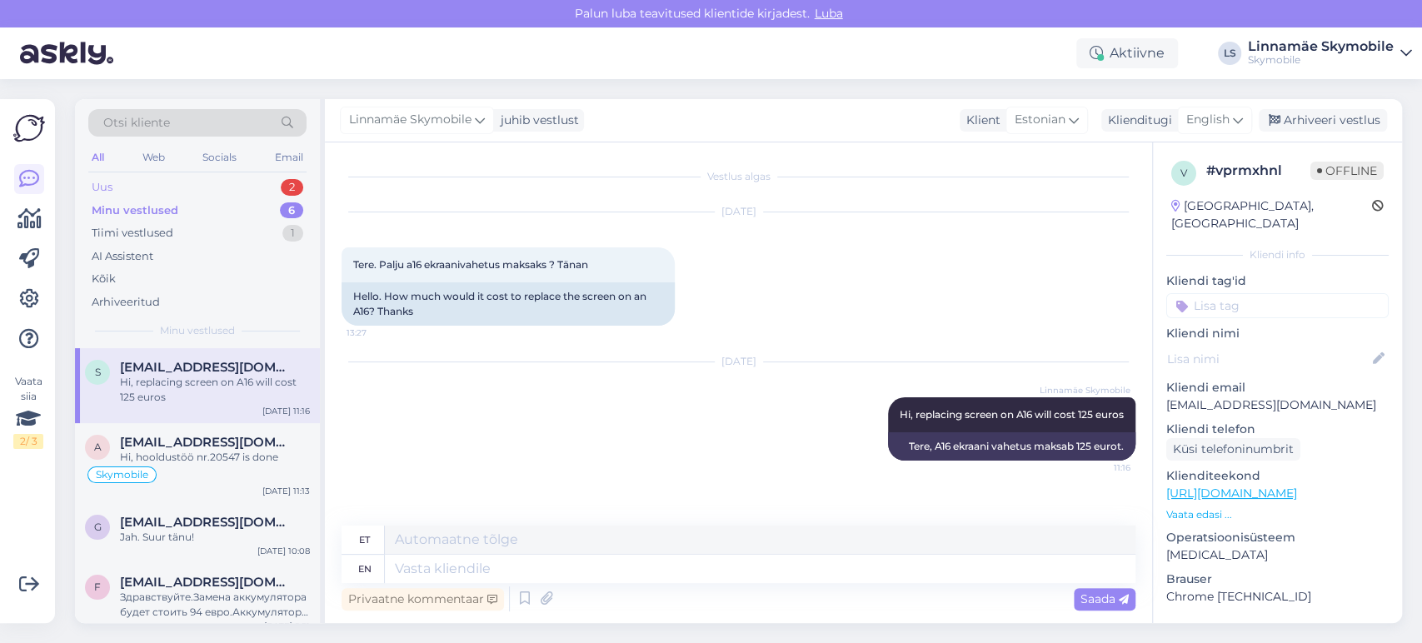
click at [225, 183] on div "Uus 2" at bounding box center [197, 187] width 218 height 23
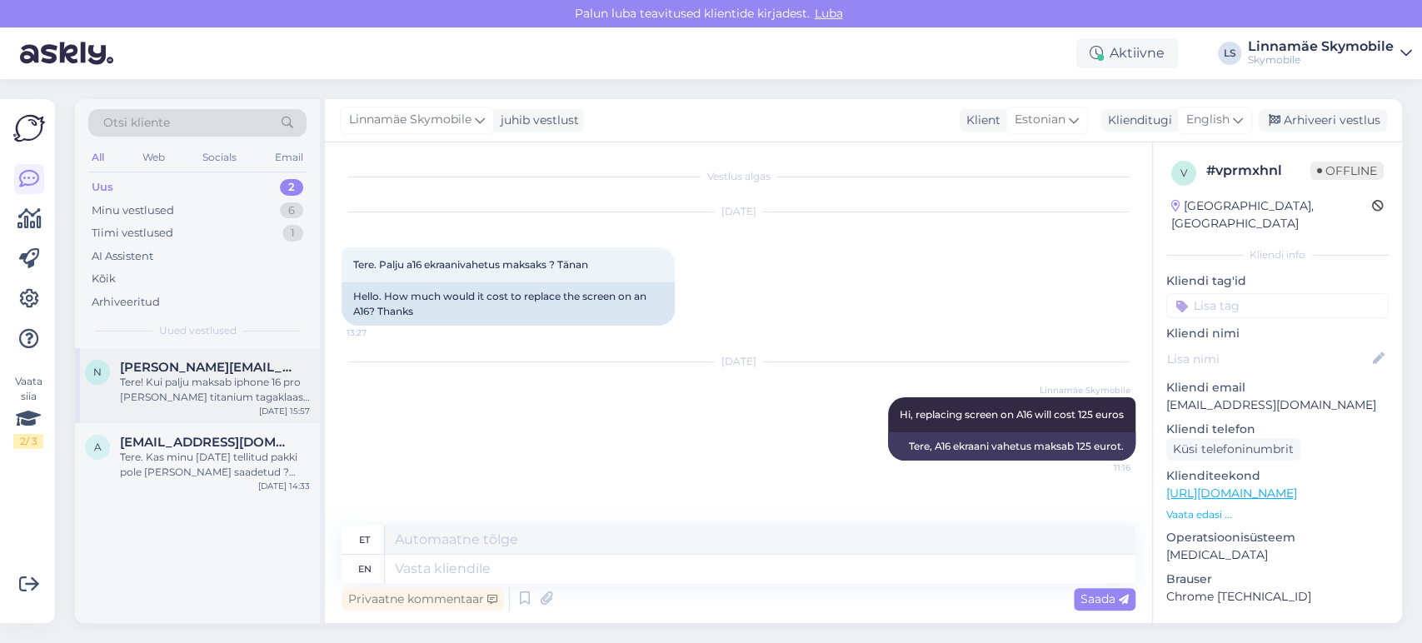
click at [224, 401] on div "Tere! Kui palju maksab iphone 16 pro [PERSON_NAME] titanium tagaklaasi vahetus?…" at bounding box center [215, 390] width 190 height 30
